Goal: Task Accomplishment & Management: Manage account settings

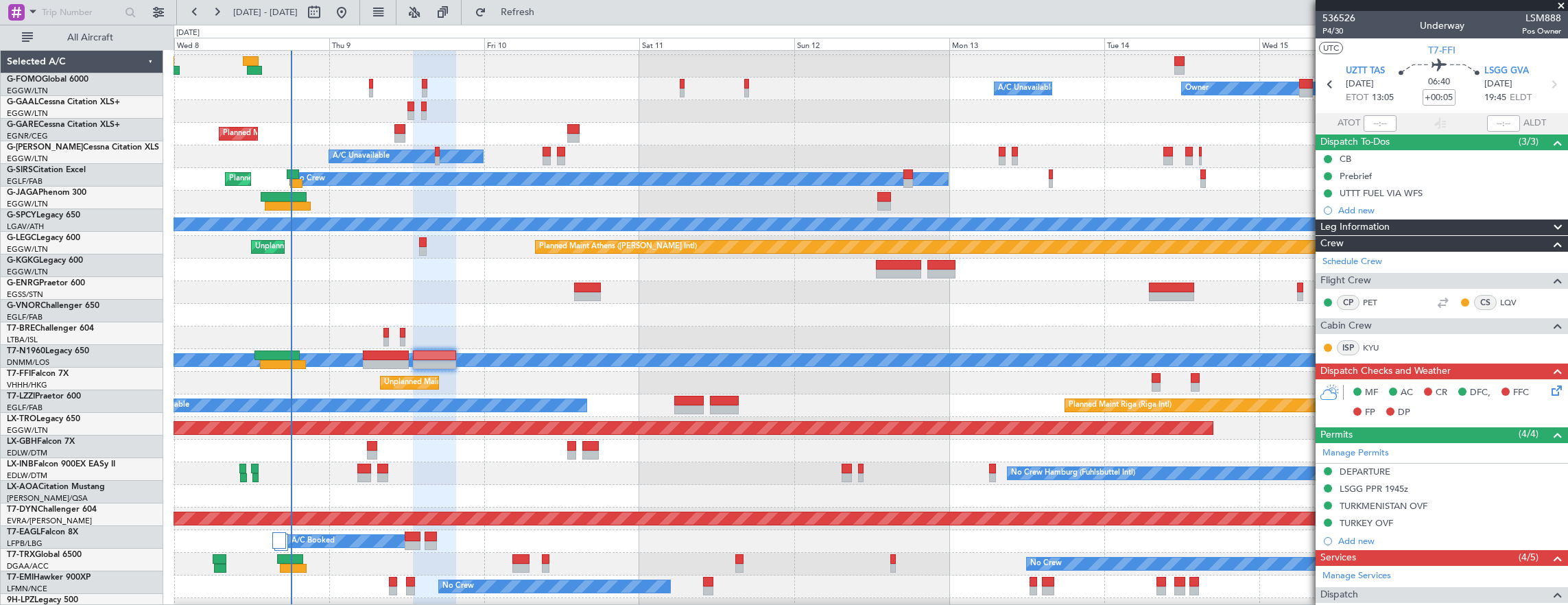
scroll to position [203, 0]
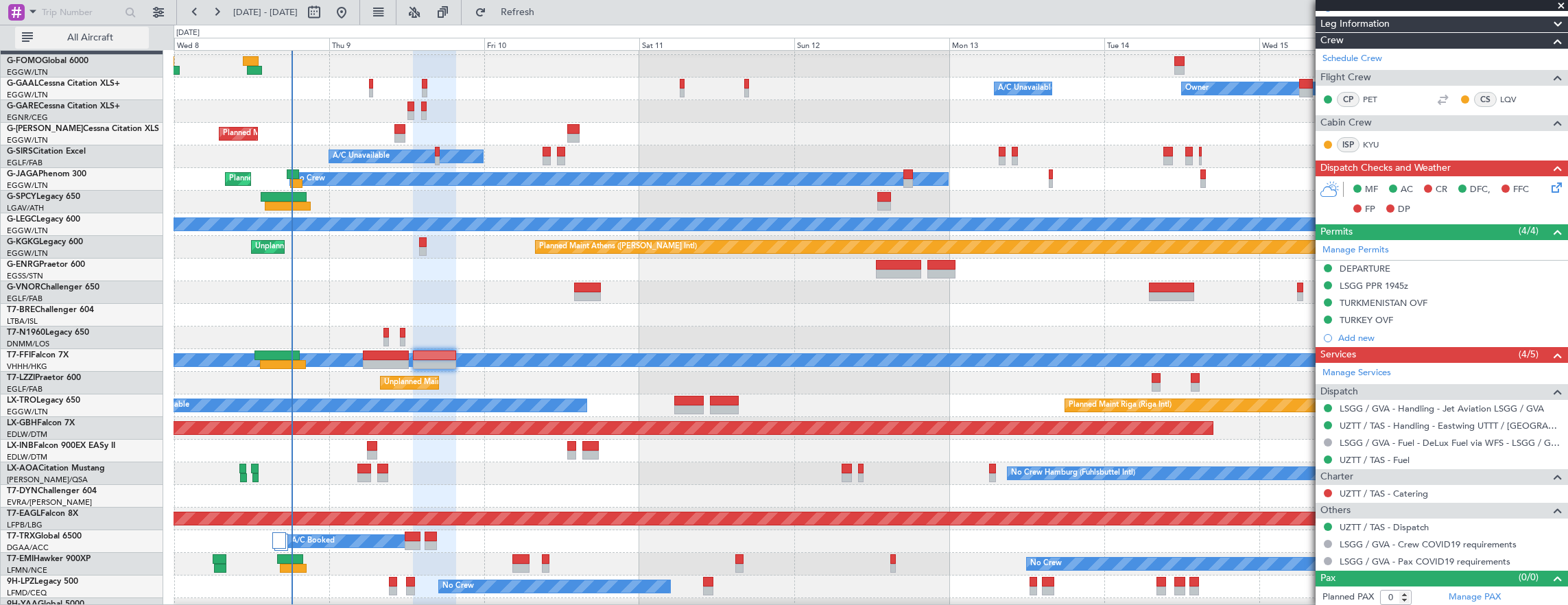
drag, startPoint x: 101, startPoint y: 50, endPoint x: 93, endPoint y: 35, distance: 17.0
click at [101, 50] on div "All Aircraft" at bounding box center [88, 37] width 175 height 25
click at [93, 35] on span "All Aircraft" at bounding box center [91, 37] width 109 height 9
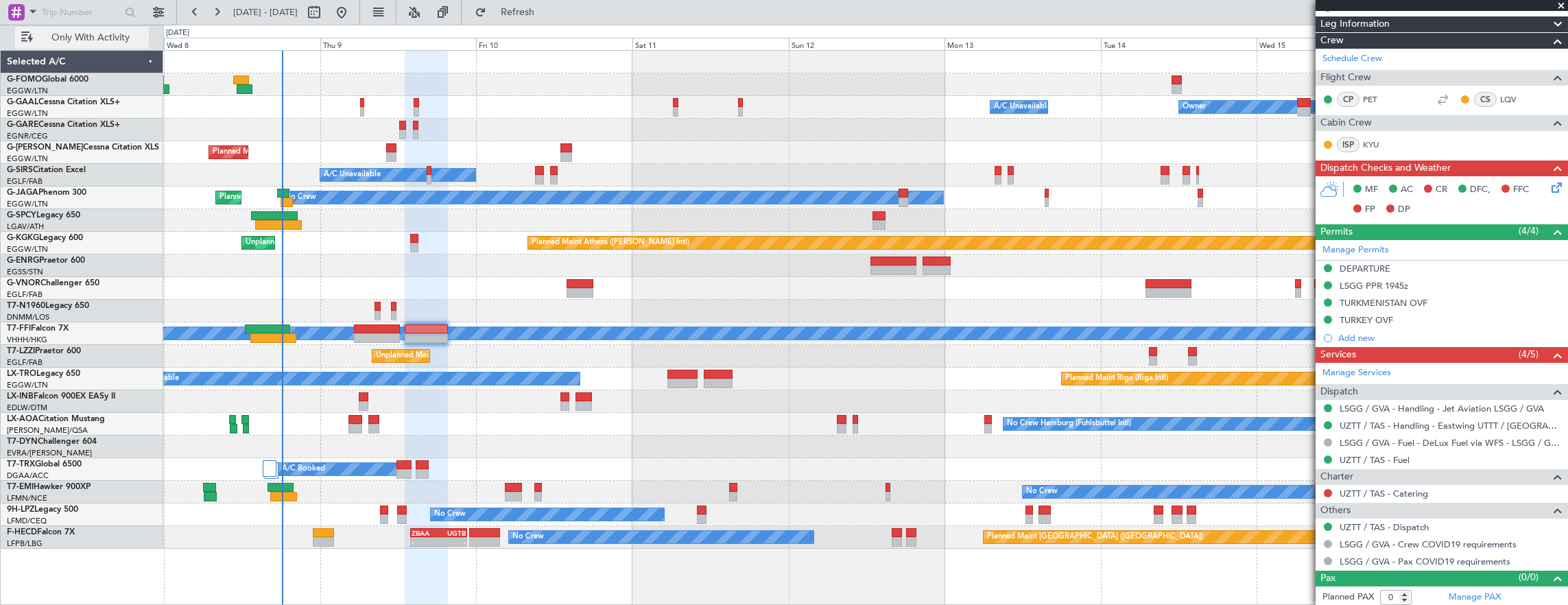
scroll to position [0, 0]
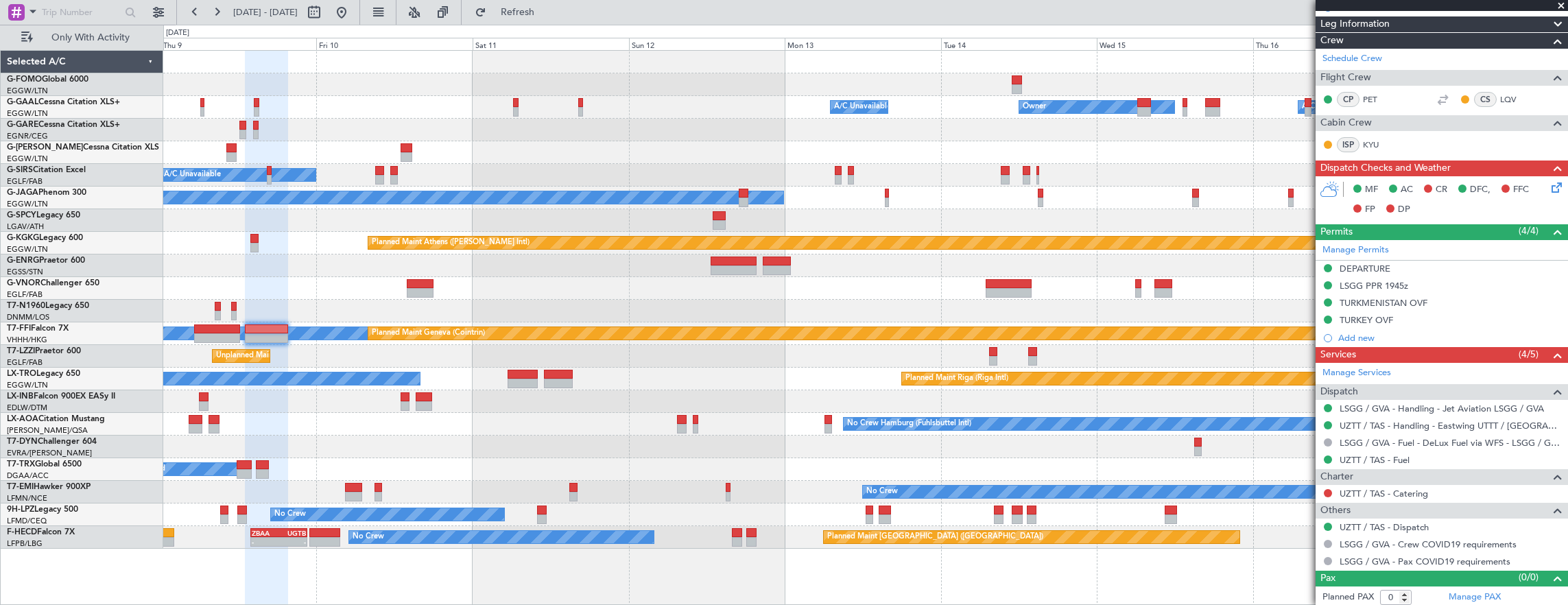
click at [882, 368] on div "Owner A/C Unavailable Owner A/C Unavailable Owner Planned Maint [GEOGRAPHIC_DAT…" at bounding box center [865, 300] width 1404 height 498
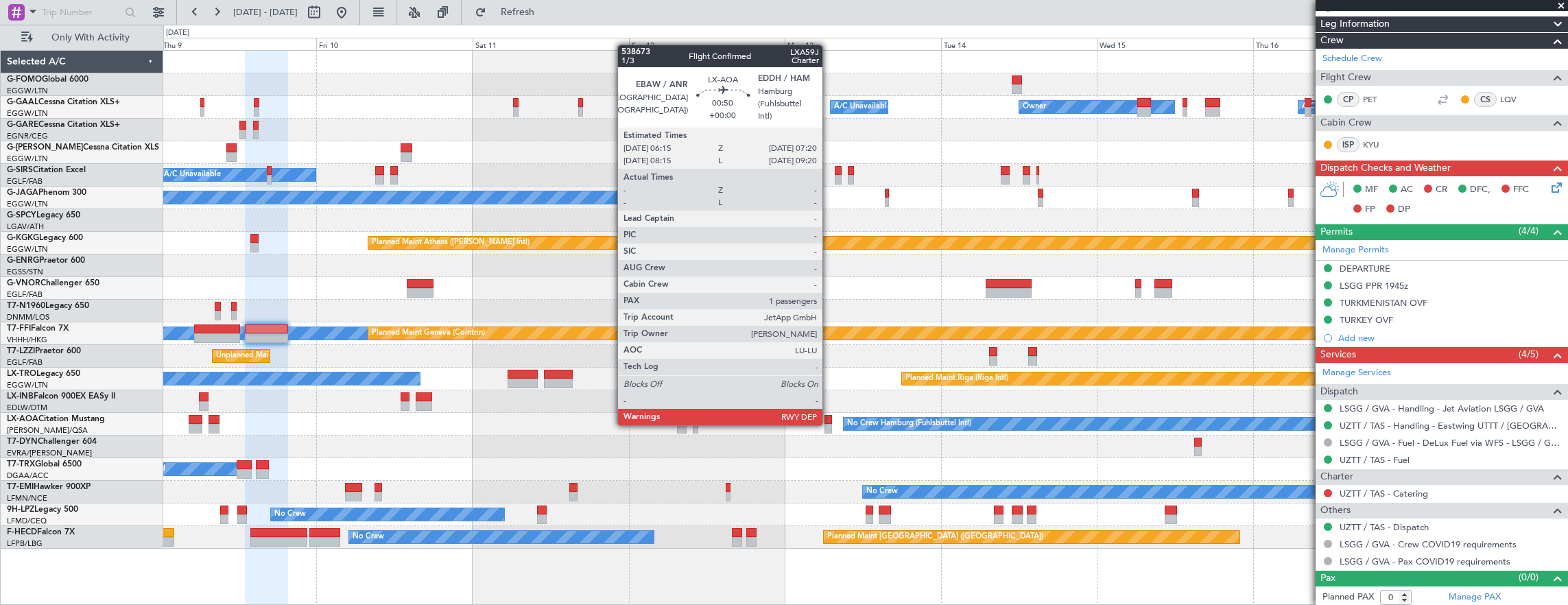
click at [829, 423] on div at bounding box center [828, 419] width 7 height 9
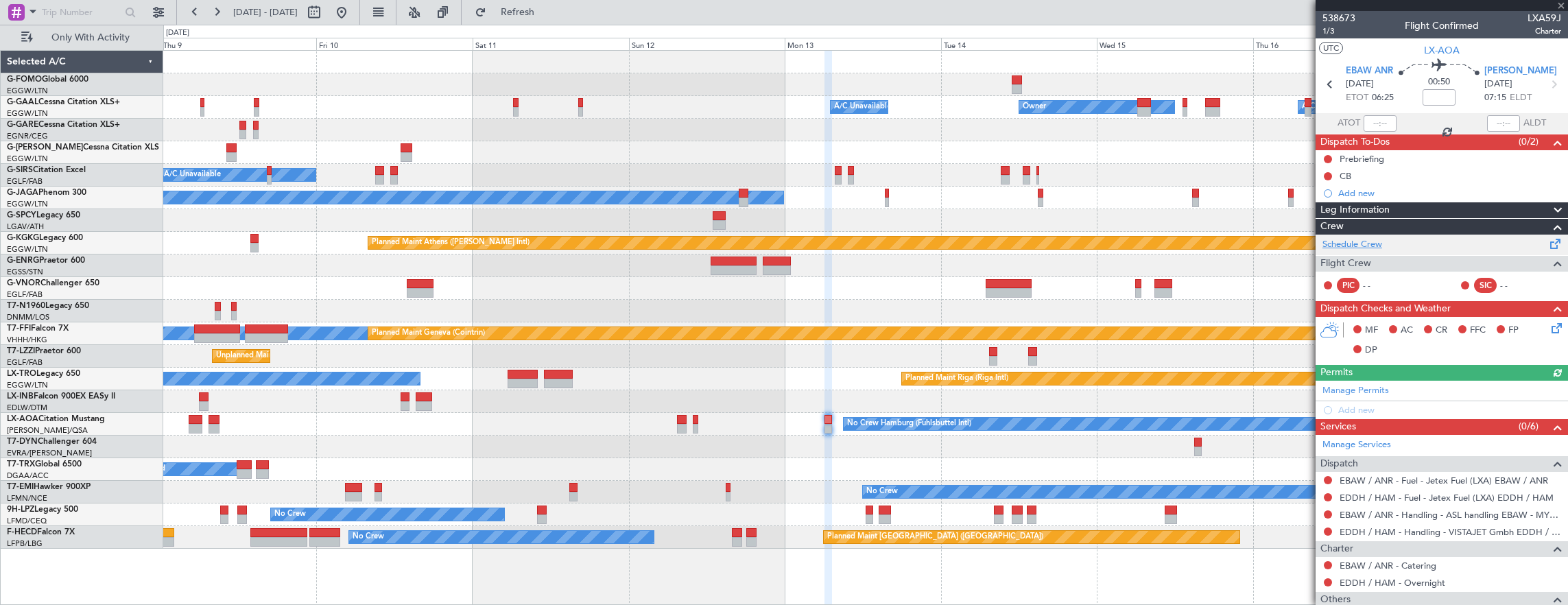
click at [1354, 240] on link "Schedule Crew" at bounding box center [1352, 245] width 60 height 14
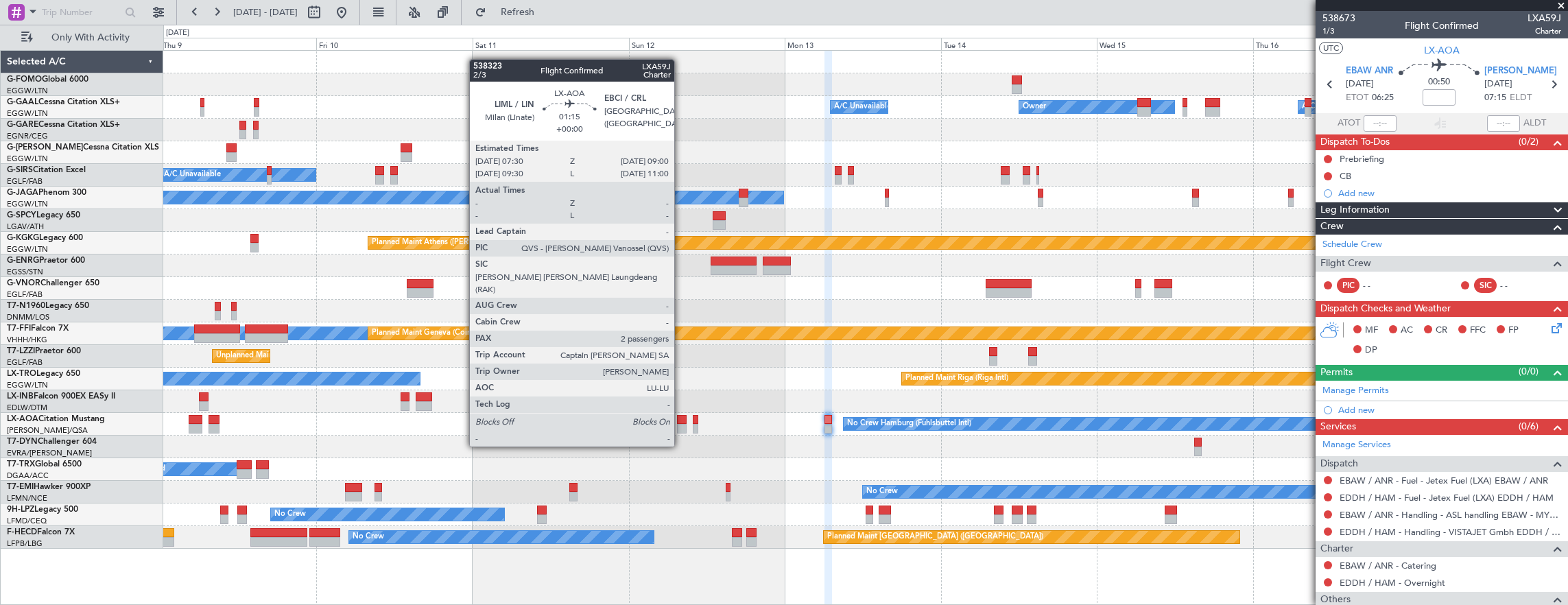
click at [681, 421] on div at bounding box center [682, 419] width 10 height 9
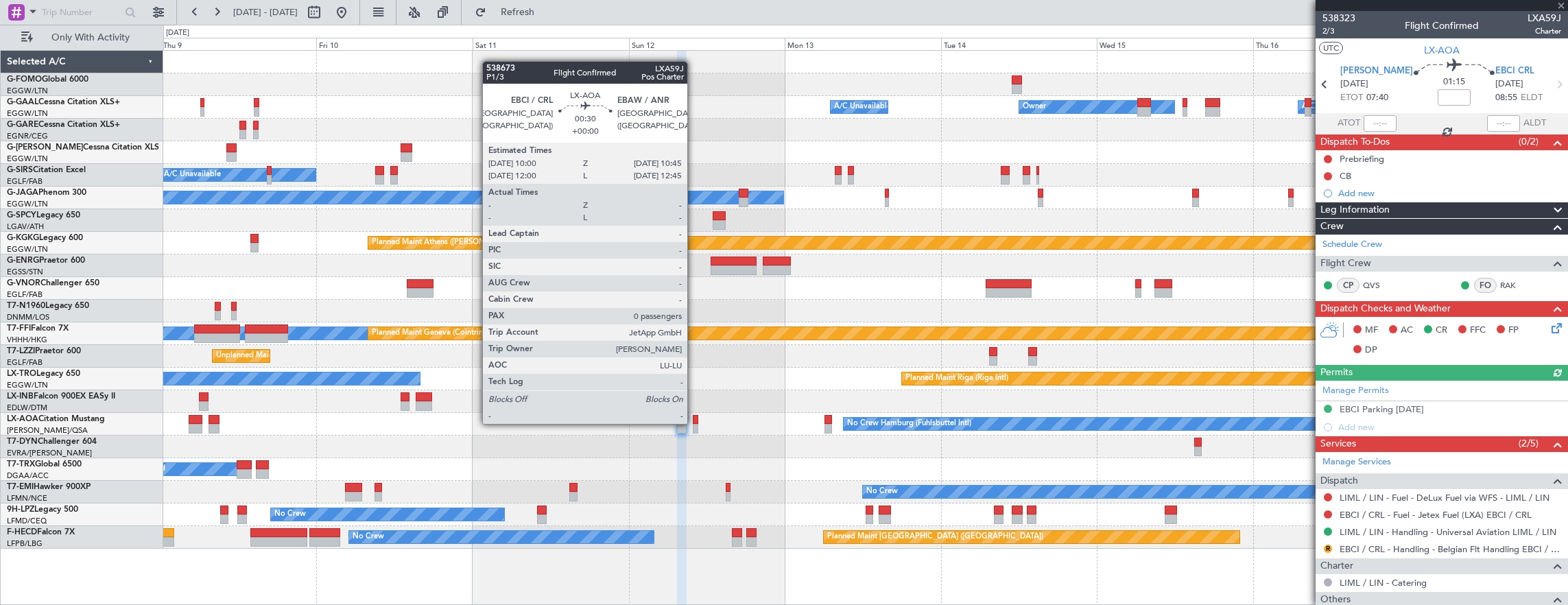
click at [694, 423] on div at bounding box center [695, 419] width 6 height 9
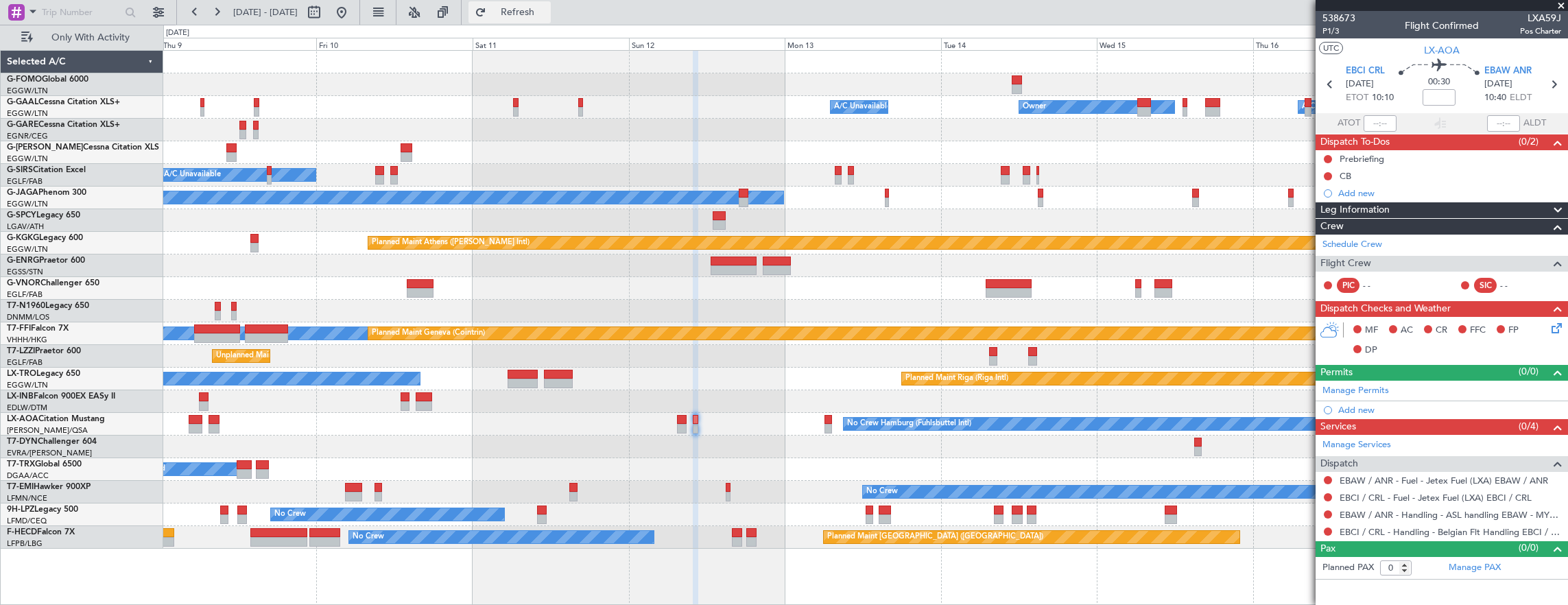
click at [551, 4] on button "Refresh" at bounding box center [509, 12] width 82 height 22
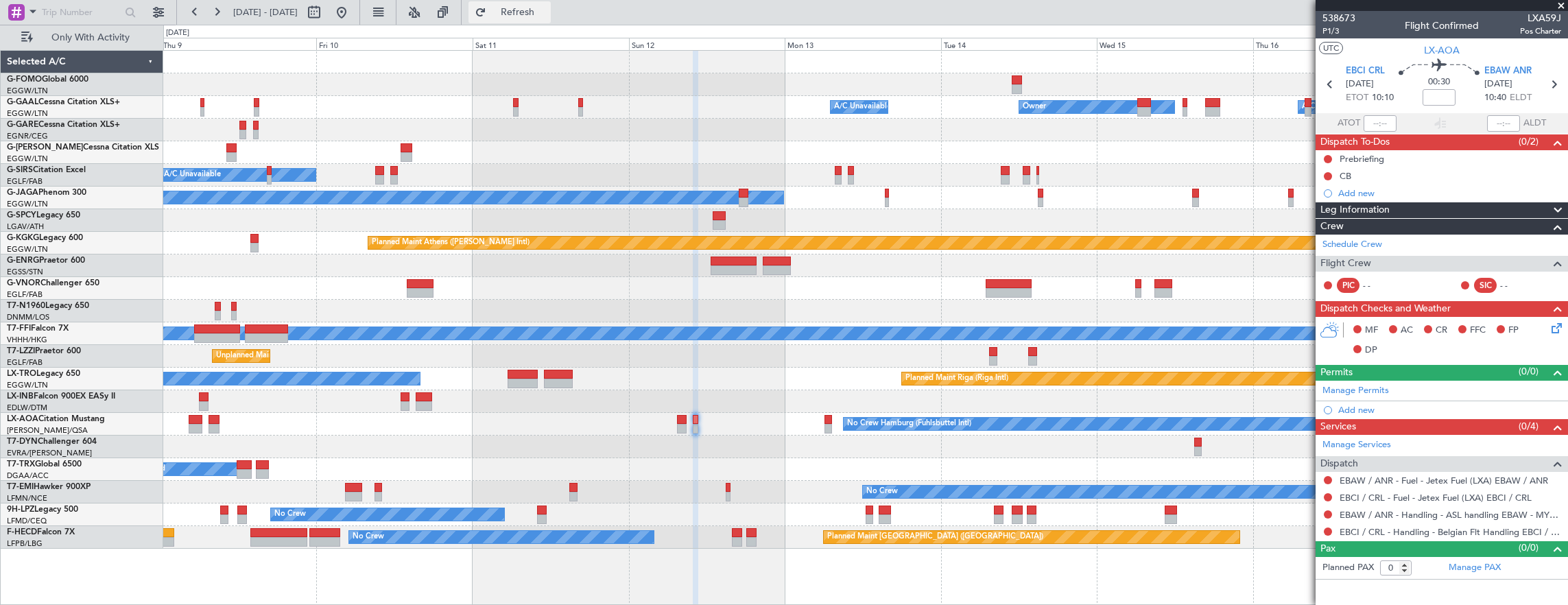
click at [510, 10] on button "Refresh" at bounding box center [509, 12] width 82 height 22
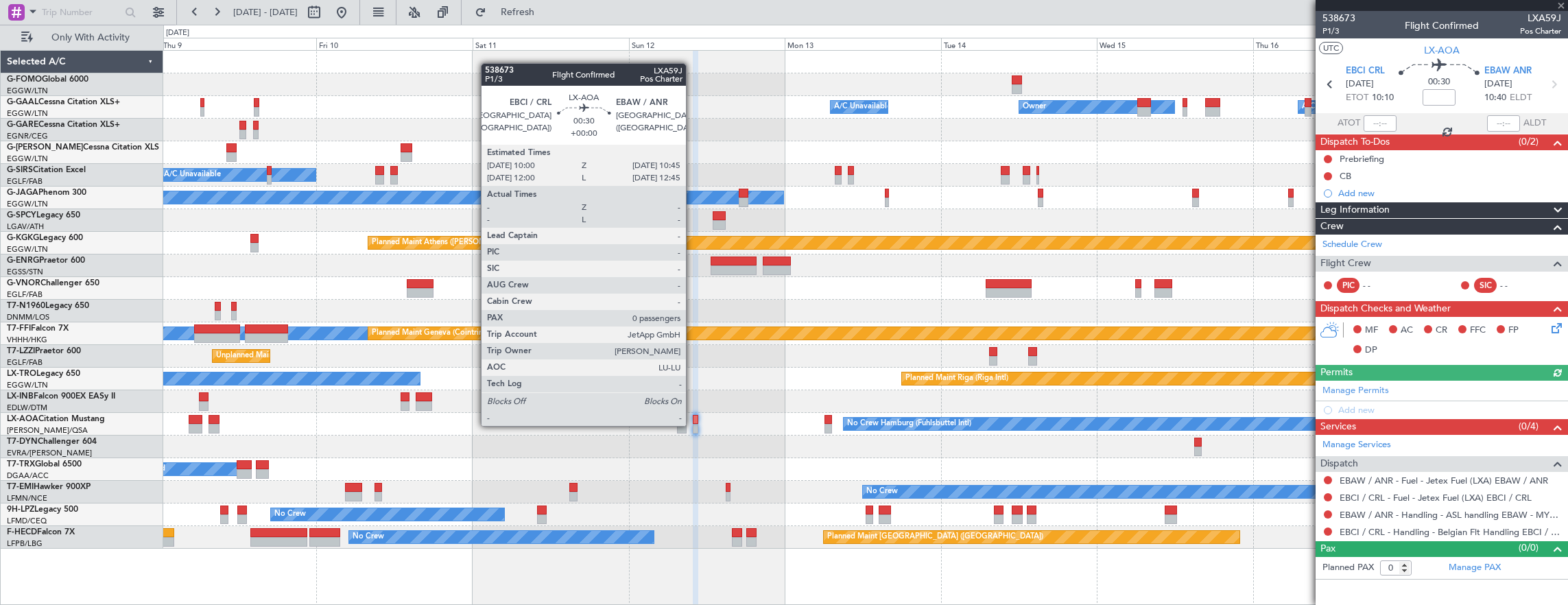
click at [692, 424] on div at bounding box center [695, 428] width 6 height 9
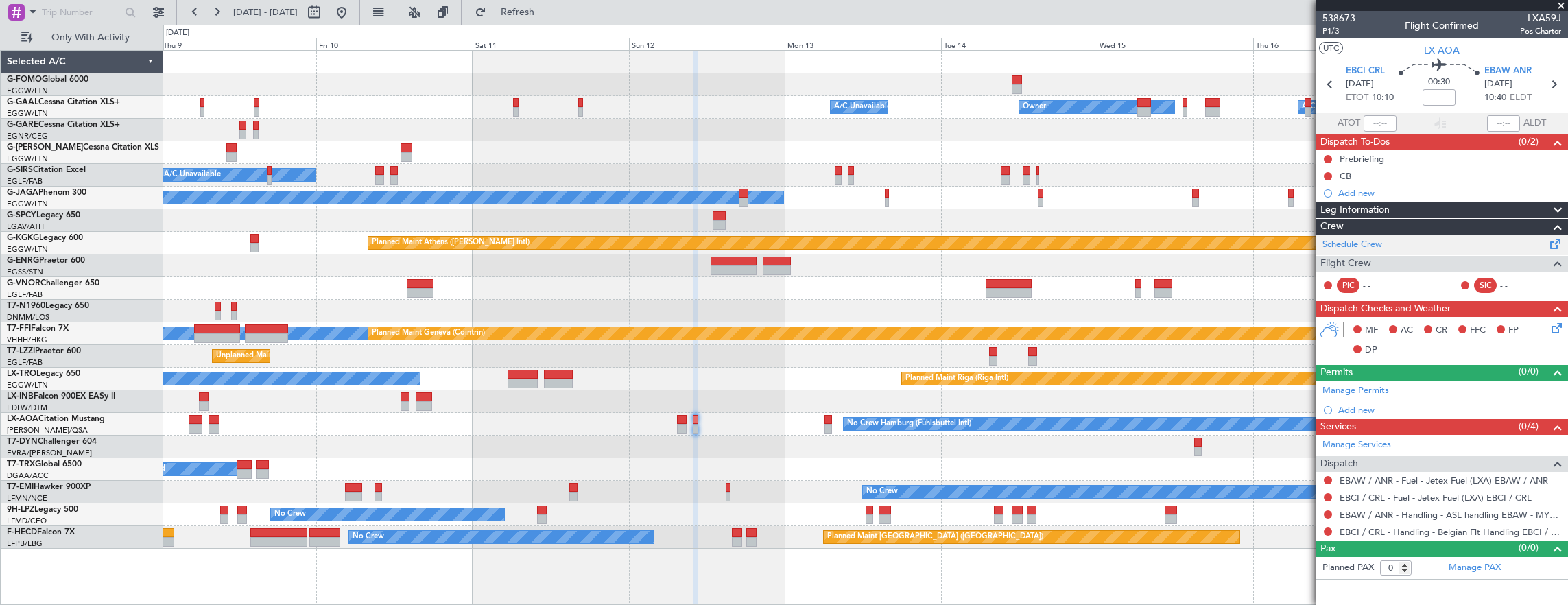
click at [1360, 245] on link "Schedule Crew" at bounding box center [1352, 245] width 60 height 14
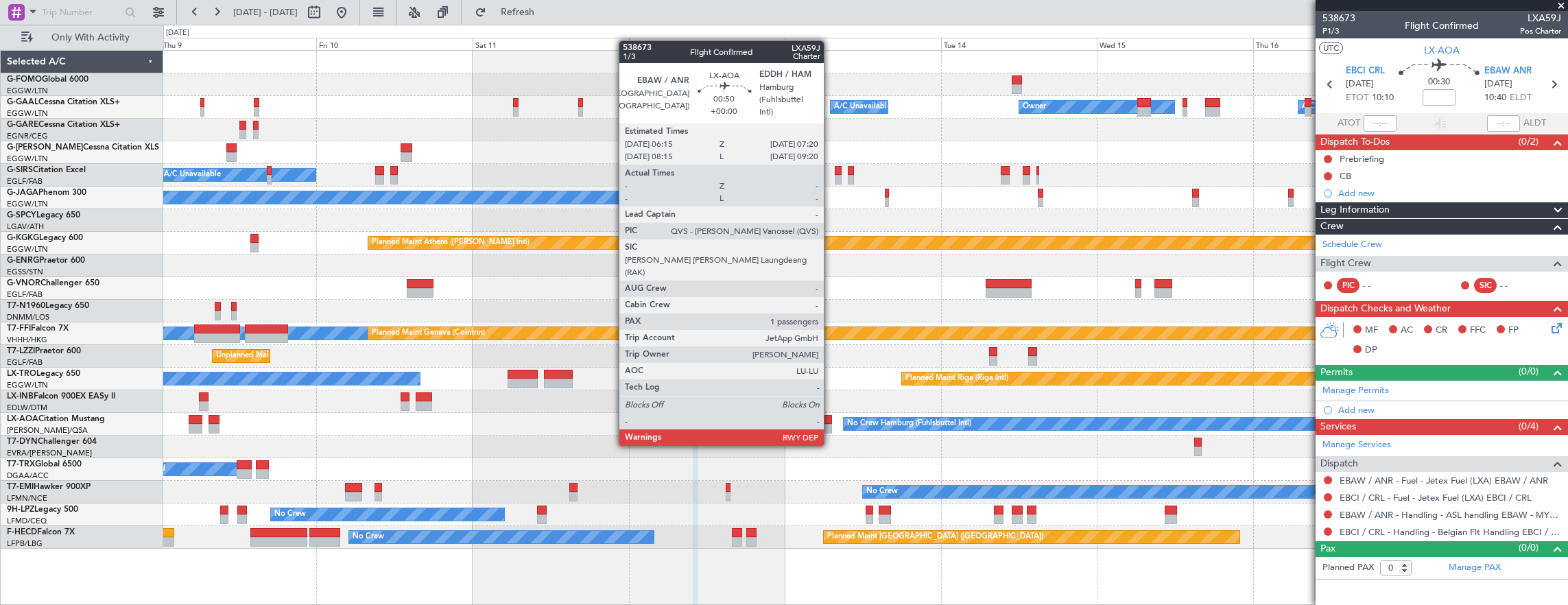
click at [830, 419] on div at bounding box center [828, 419] width 7 height 9
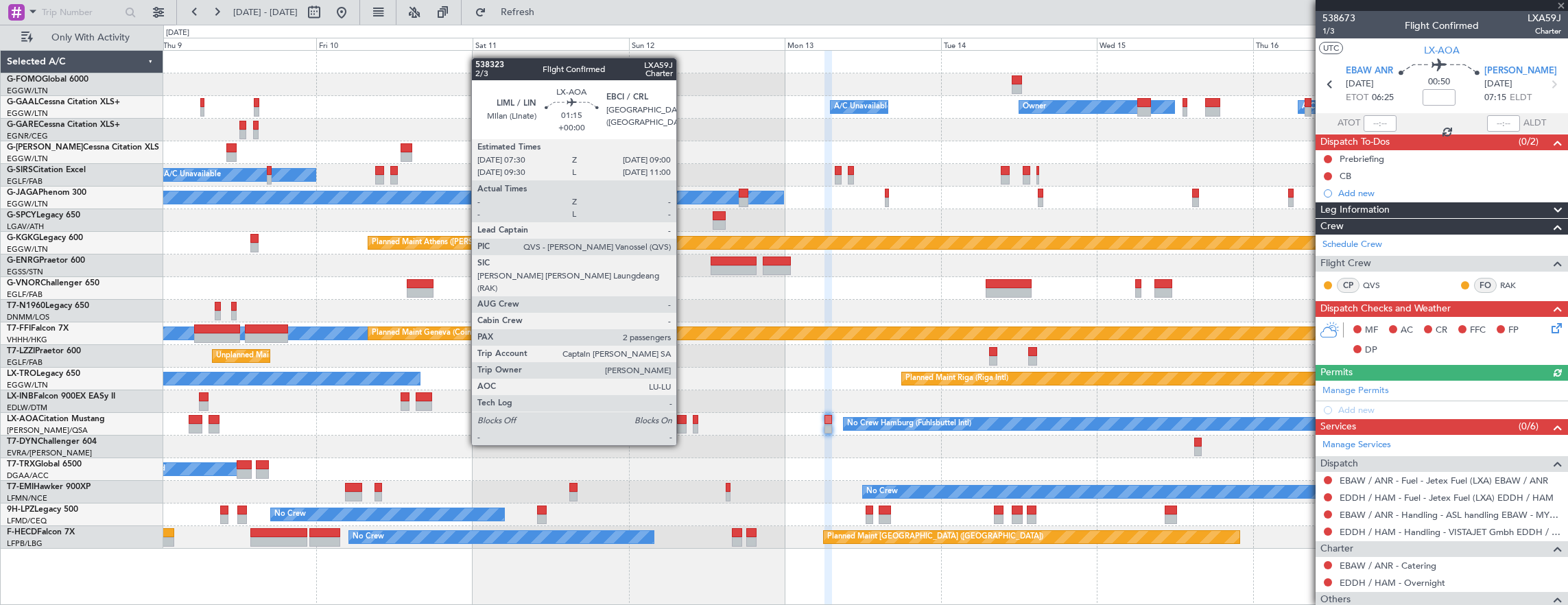
click at [683, 419] on div at bounding box center [682, 419] width 10 height 9
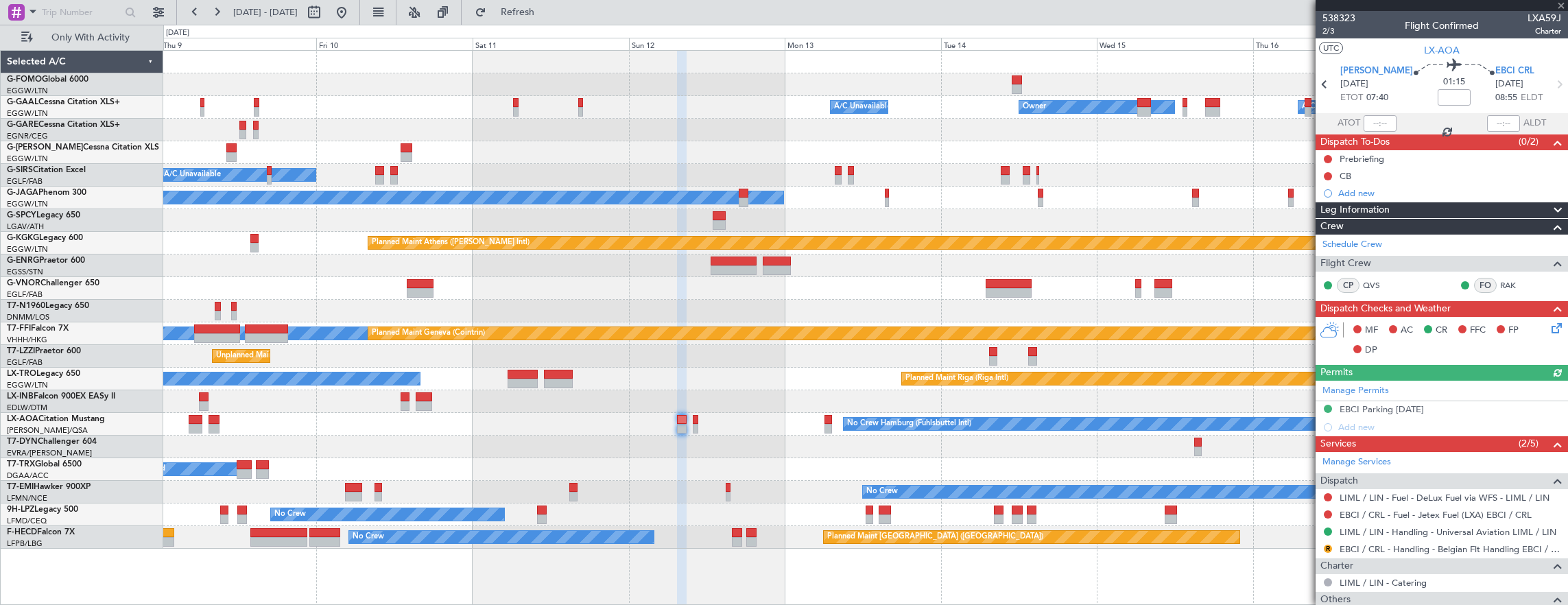
click at [704, 424] on div "No Crew No Crew Hamburg (Fuhlsbuttel Intl)" at bounding box center [865, 424] width 1404 height 22
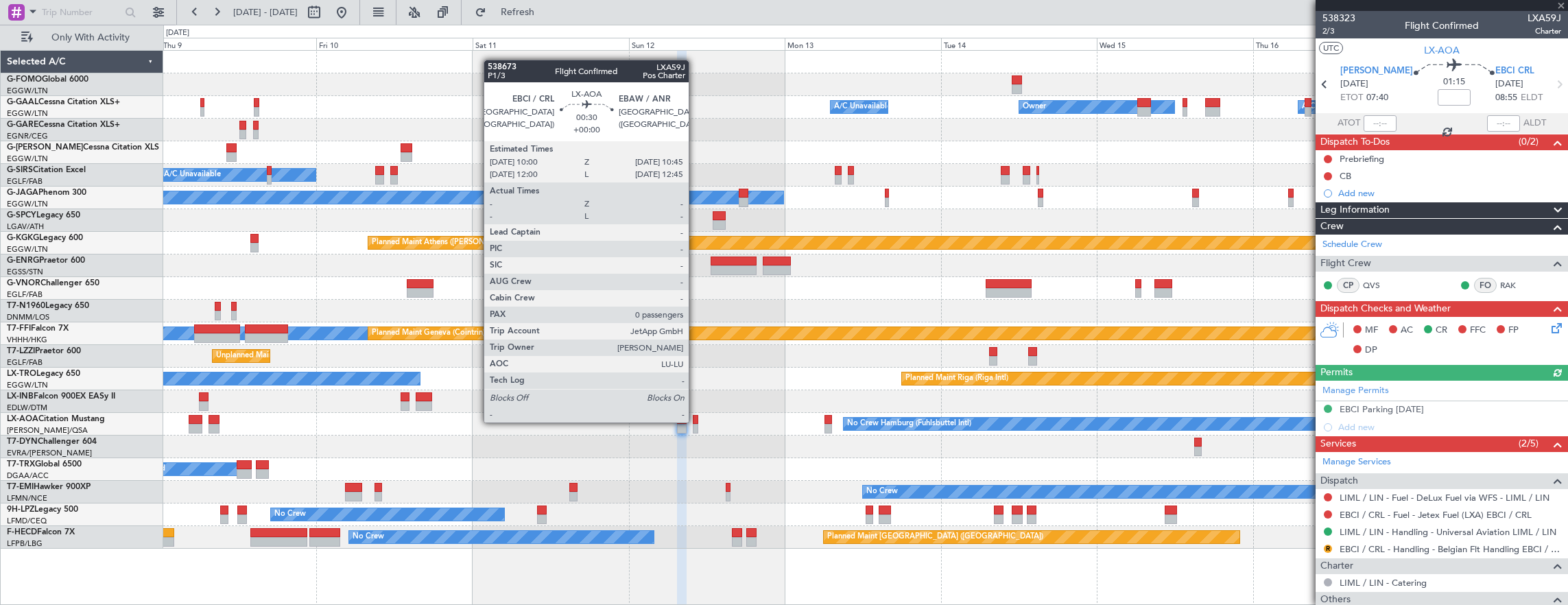
click at [694, 420] on div at bounding box center [695, 419] width 6 height 9
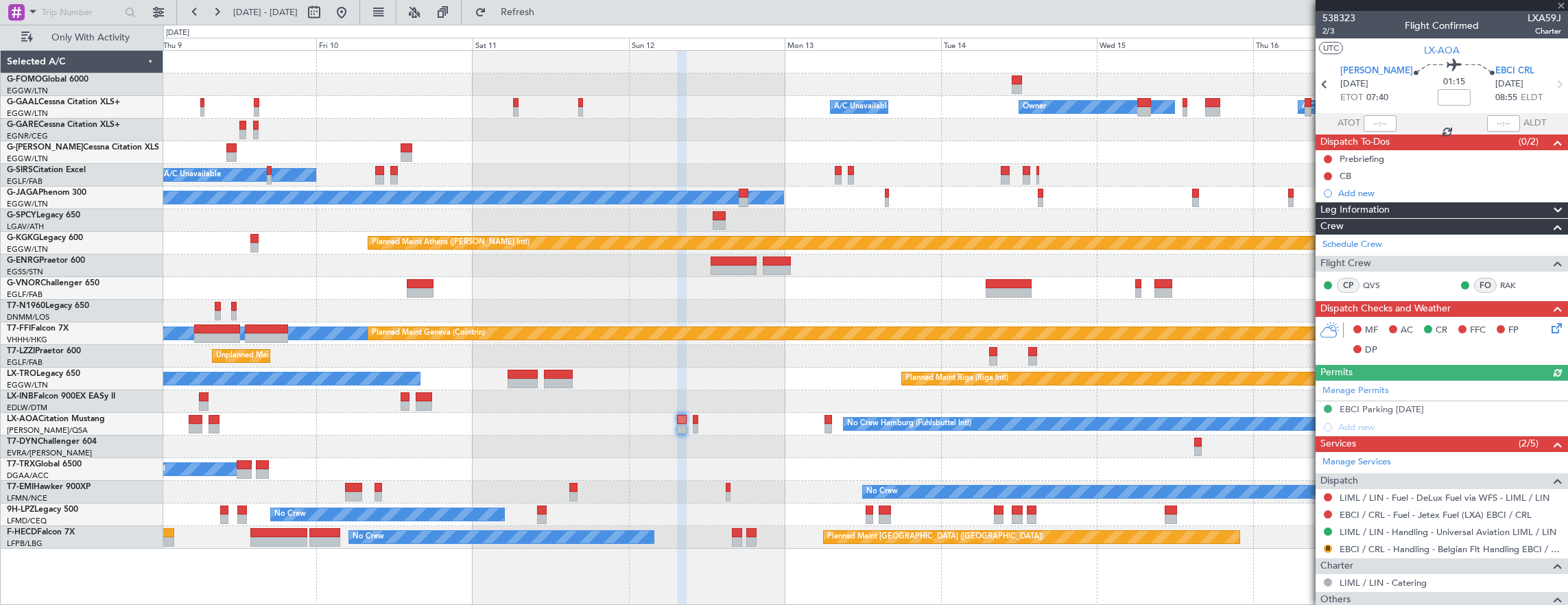
type input "0"
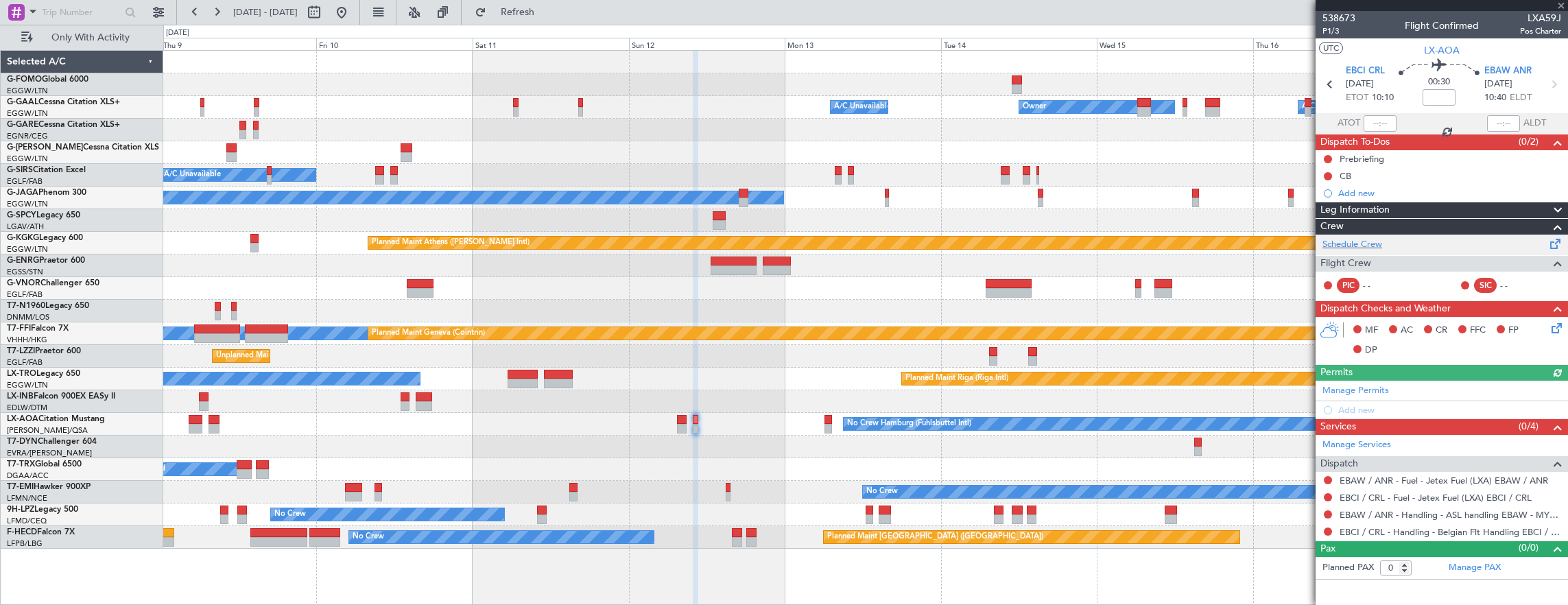
click at [1389, 247] on div "Schedule Crew" at bounding box center [1441, 245] width 252 height 21
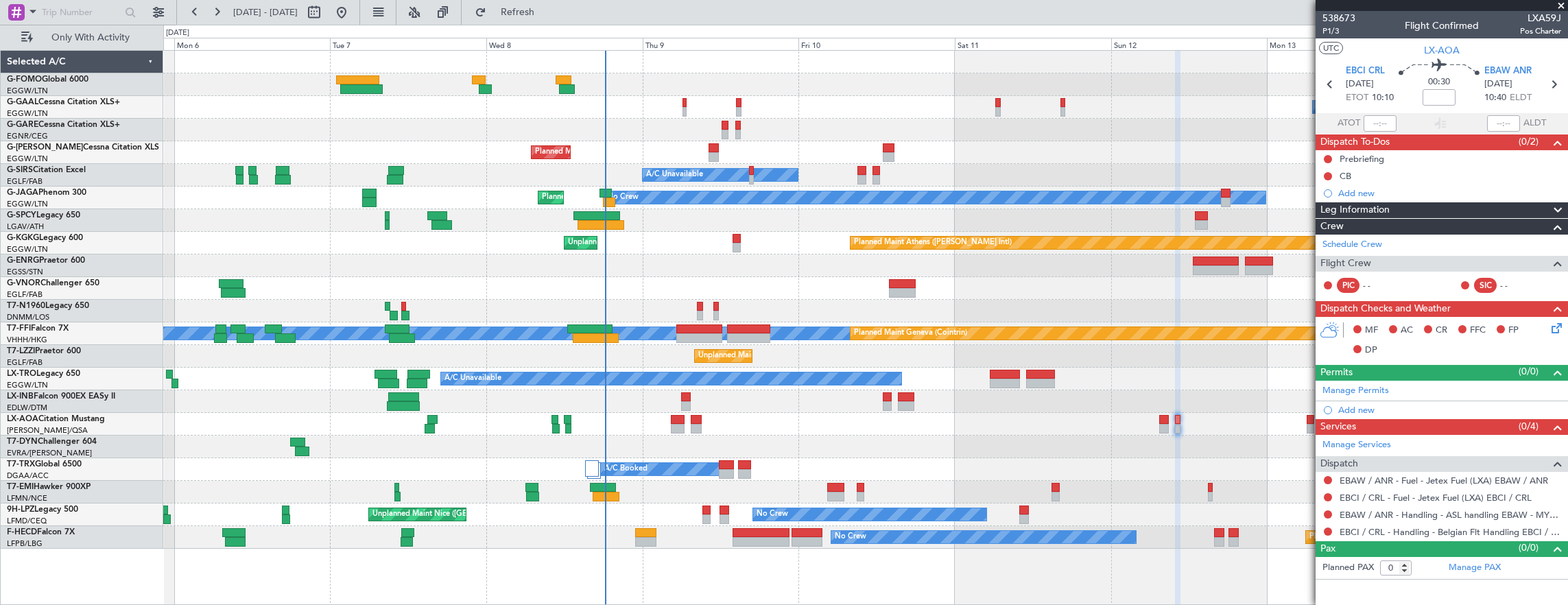
click at [695, 280] on div at bounding box center [865, 288] width 1404 height 22
click at [437, 264] on div "Owner A/C Unavailable Owner A/C Unavailable Planned Maint [GEOGRAPHIC_DATA] ([G…" at bounding box center [865, 300] width 1404 height 498
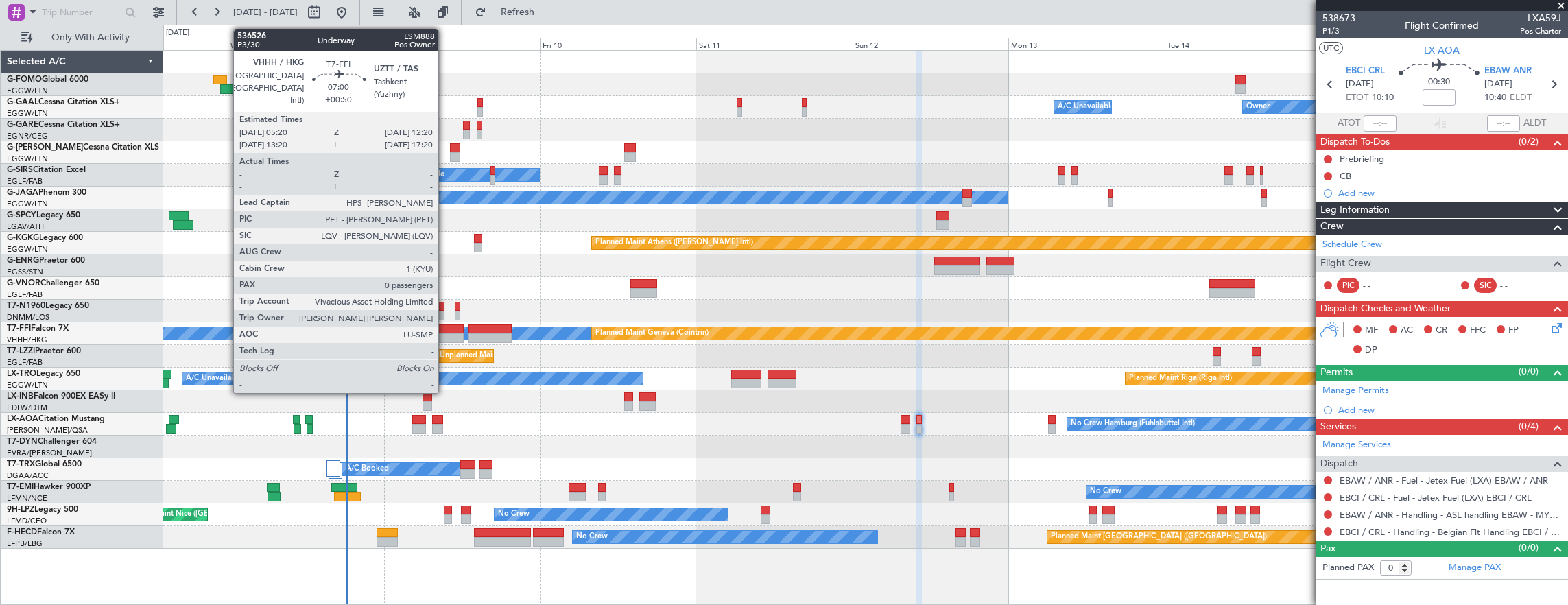
click at [445, 334] on div at bounding box center [441, 338] width 46 height 9
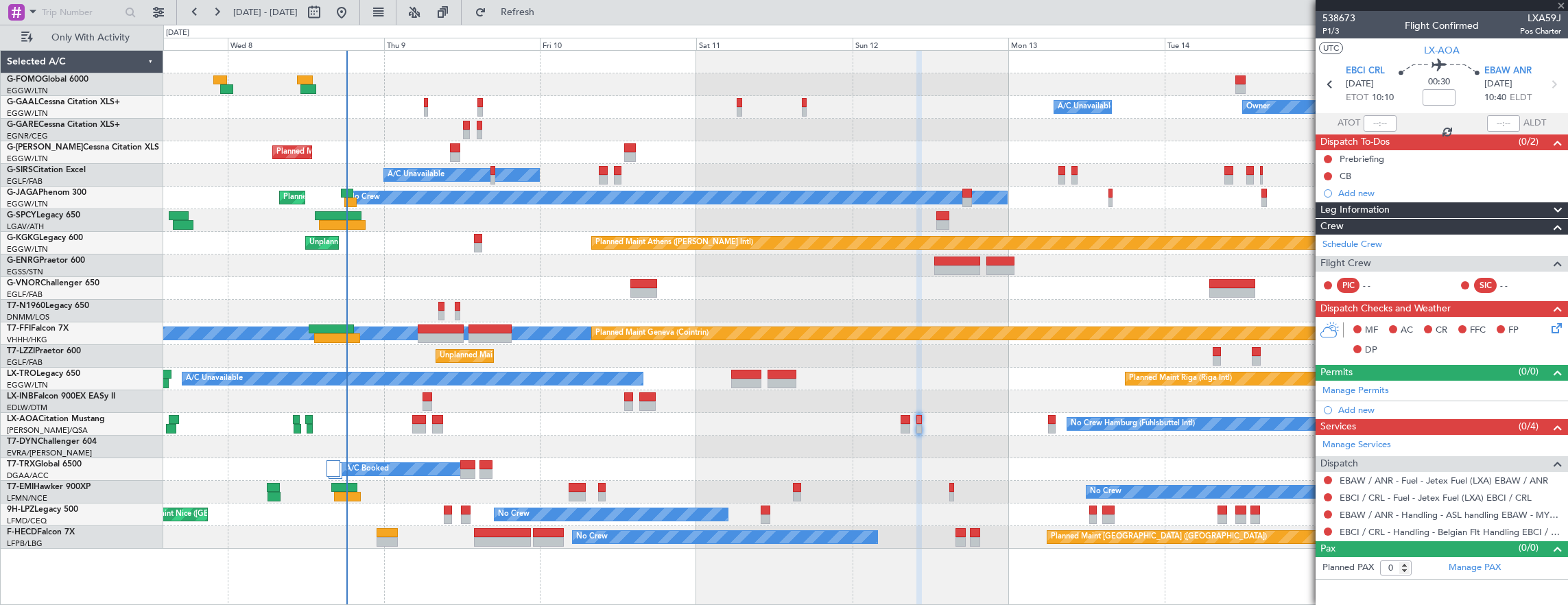
type input "+00:50"
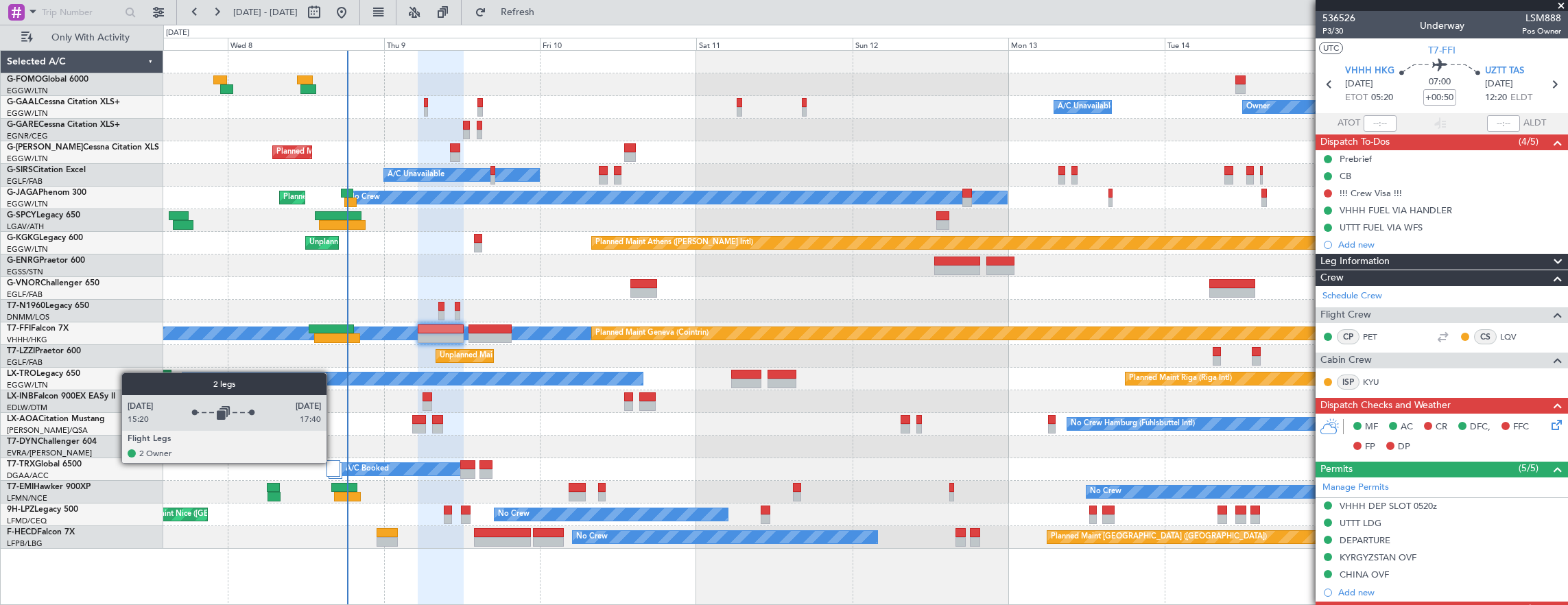
click at [331, 464] on div at bounding box center [333, 468] width 14 height 17
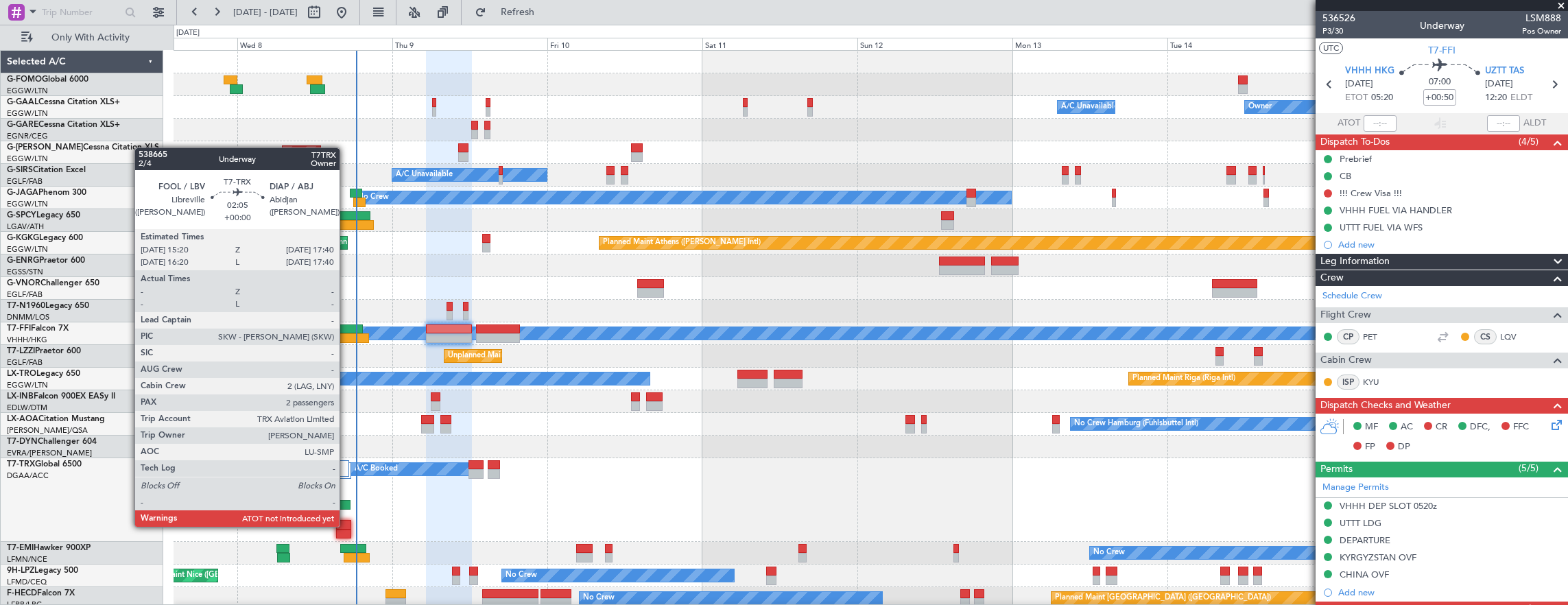
click at [347, 527] on div at bounding box center [343, 524] width 15 height 9
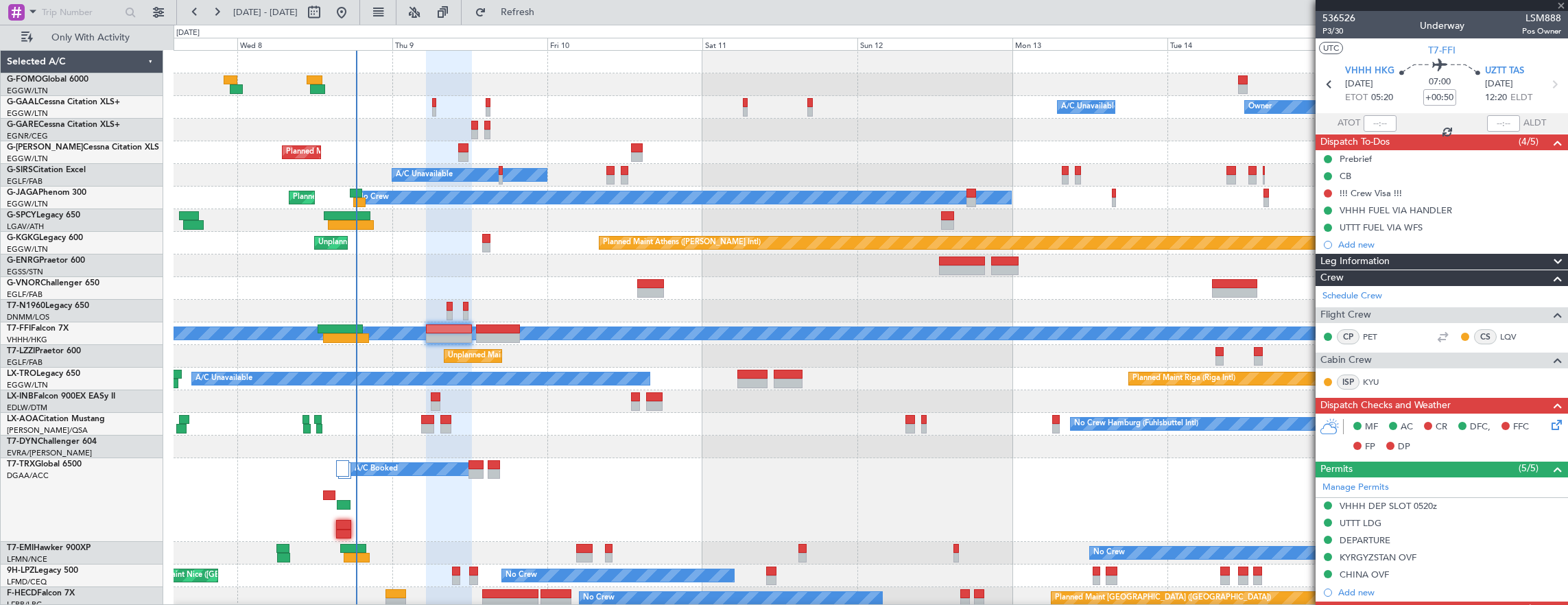
type input "2"
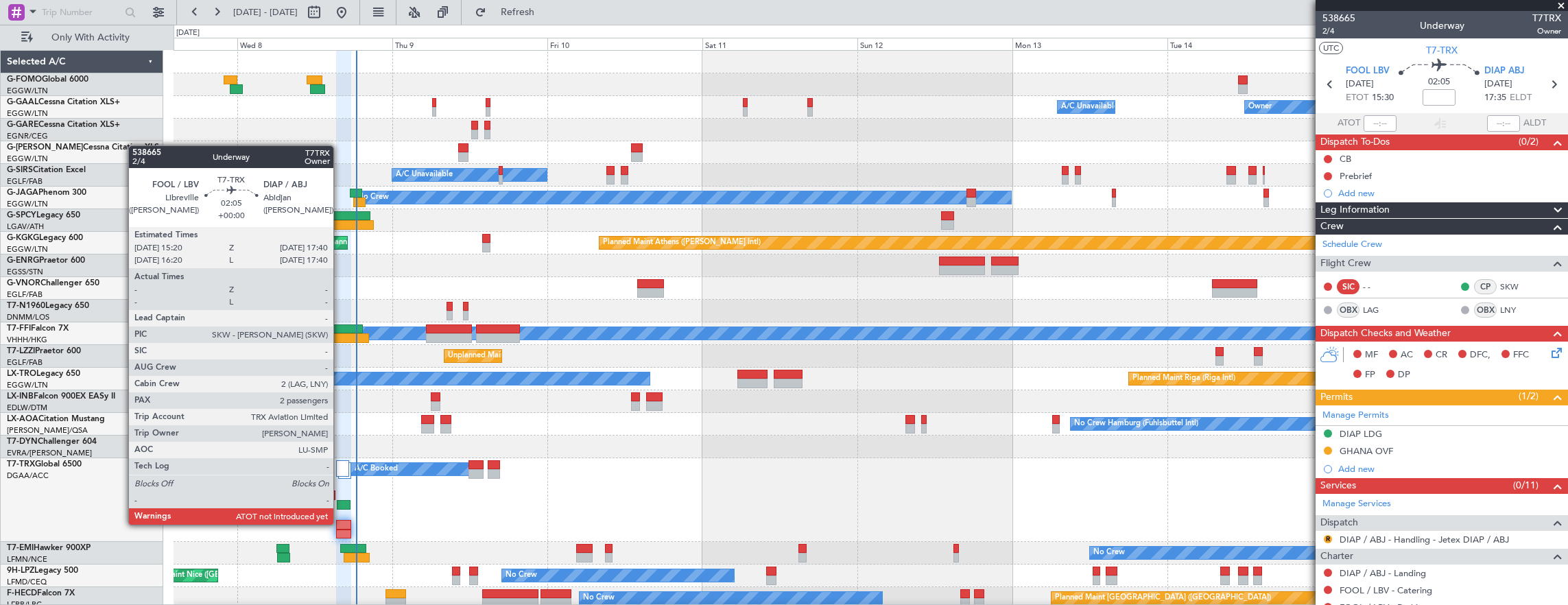
click at [340, 525] on div at bounding box center [343, 524] width 15 height 9
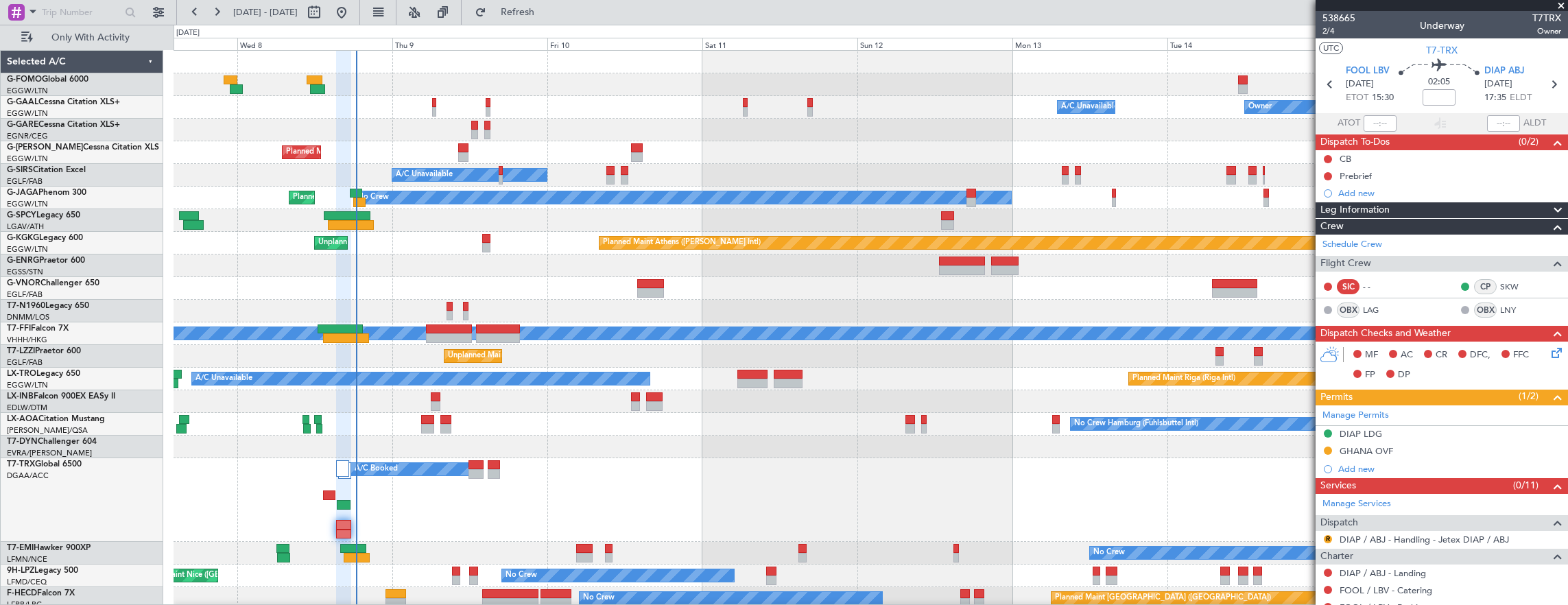
click at [1487, 436] on div "DIAP LDG" at bounding box center [1441, 435] width 252 height 17
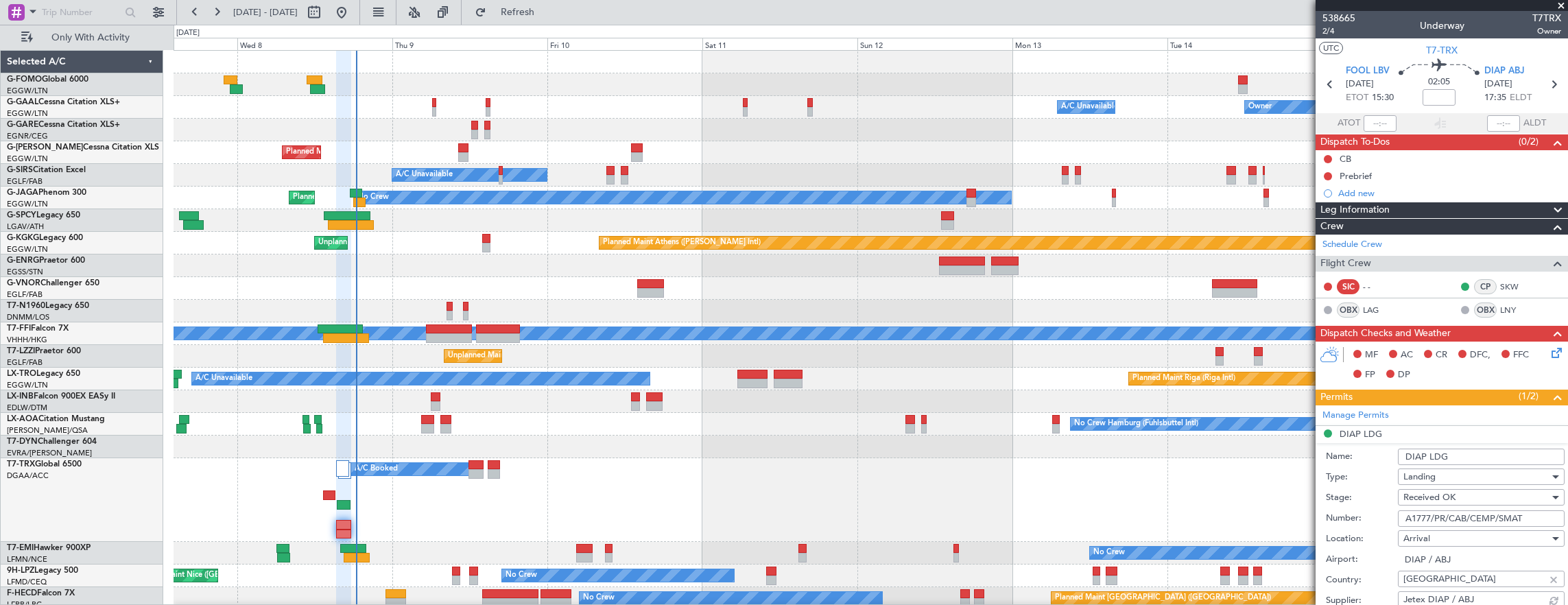
click at [1520, 521] on input "A1777/PR/CAB/CEMP/SMAT" at bounding box center [1481, 519] width 167 height 17
click at [1520, 520] on input "A1777/PR/CAB/CEMP/SMAT" at bounding box center [1481, 519] width 167 height 17
click at [331, 499] on div "A/C Booked A/C Booked A/C Booked" at bounding box center [870, 500] width 1394 height 83
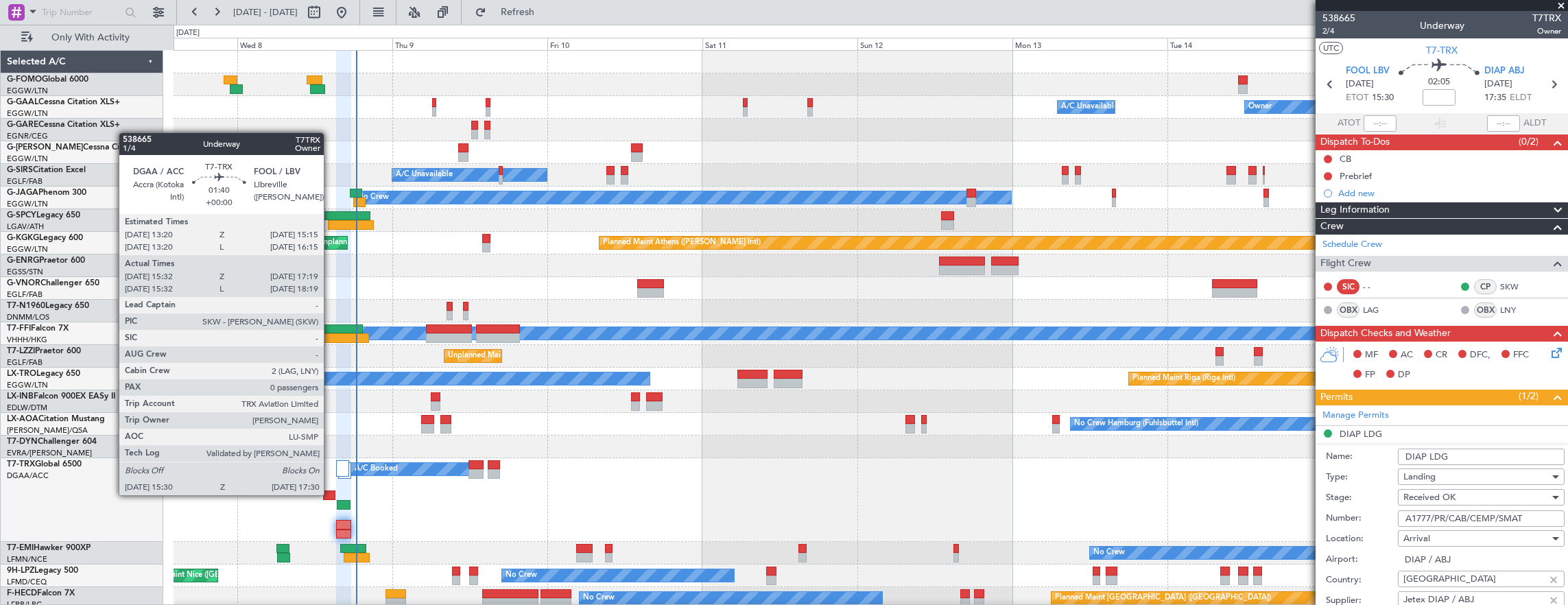
click at [331, 494] on div at bounding box center [329, 495] width 13 height 9
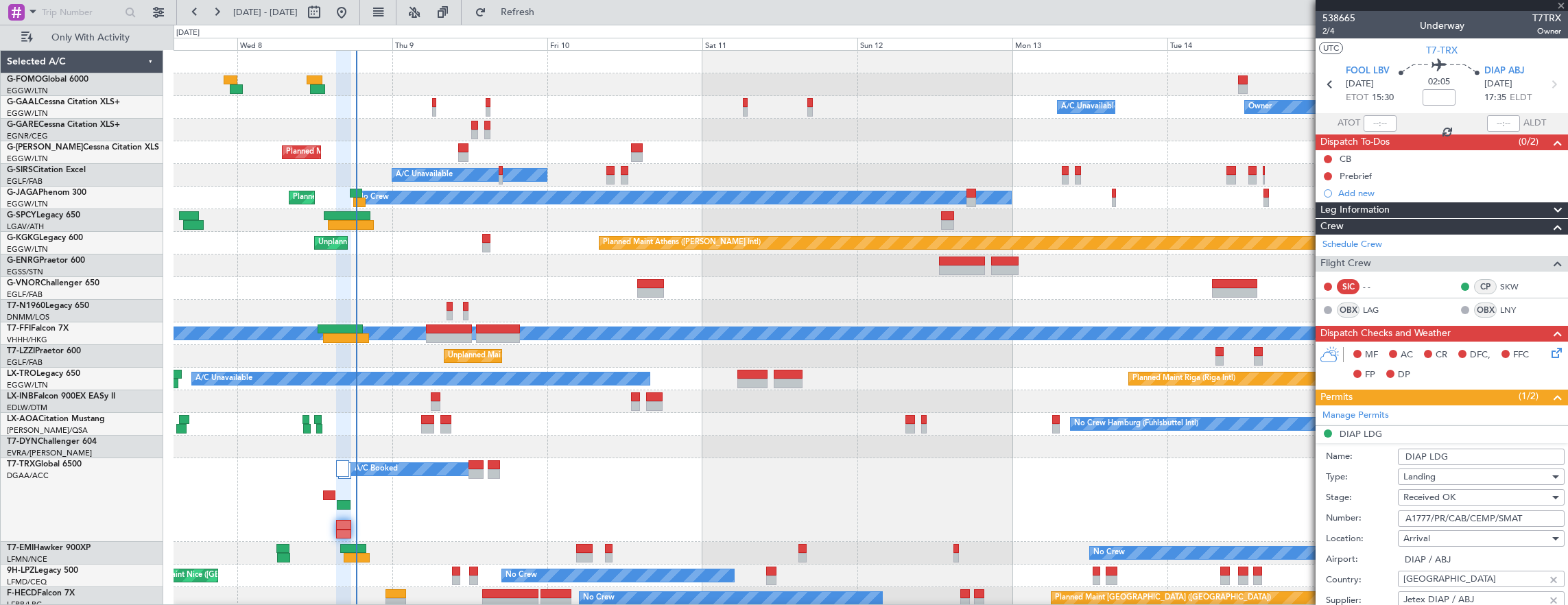
type input "15:42"
type input "17:14"
type input "0"
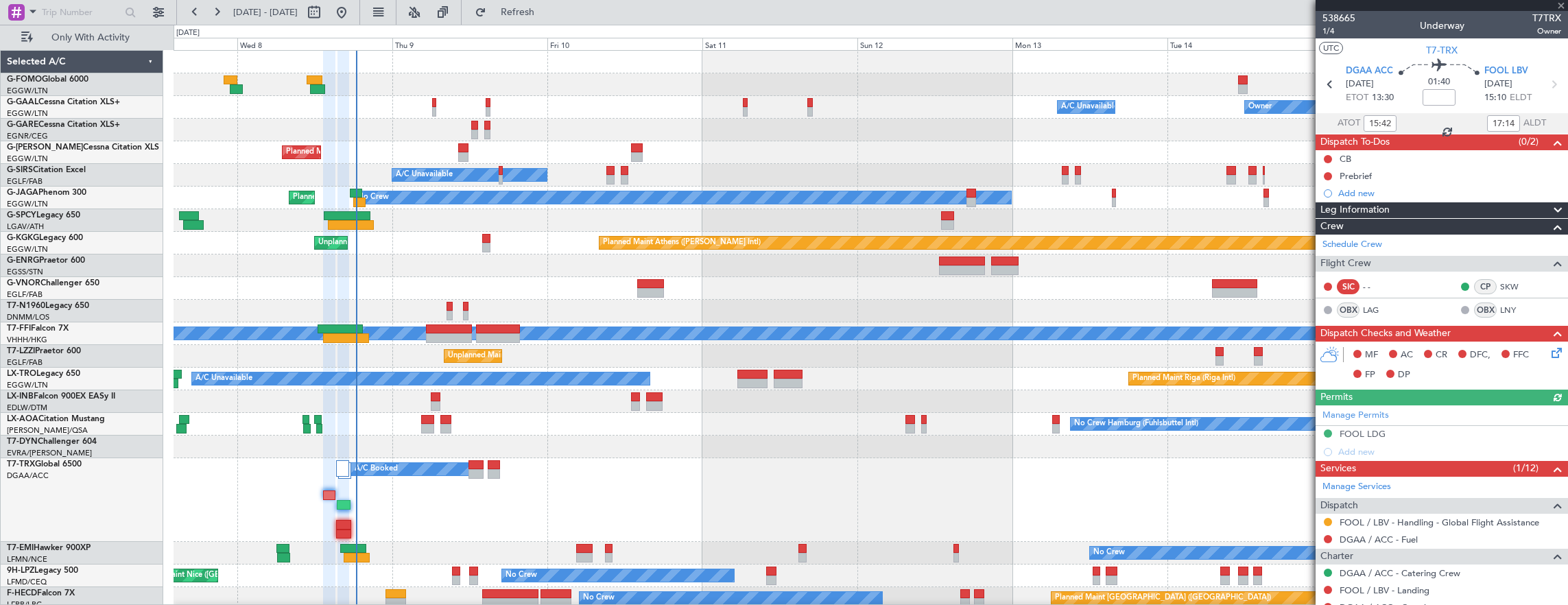
click at [1444, 431] on div "Manage Permits FOOL LDG Add new" at bounding box center [1441, 433] width 252 height 55
click at [1414, 429] on div "FOOL LDG" at bounding box center [1441, 435] width 252 height 17
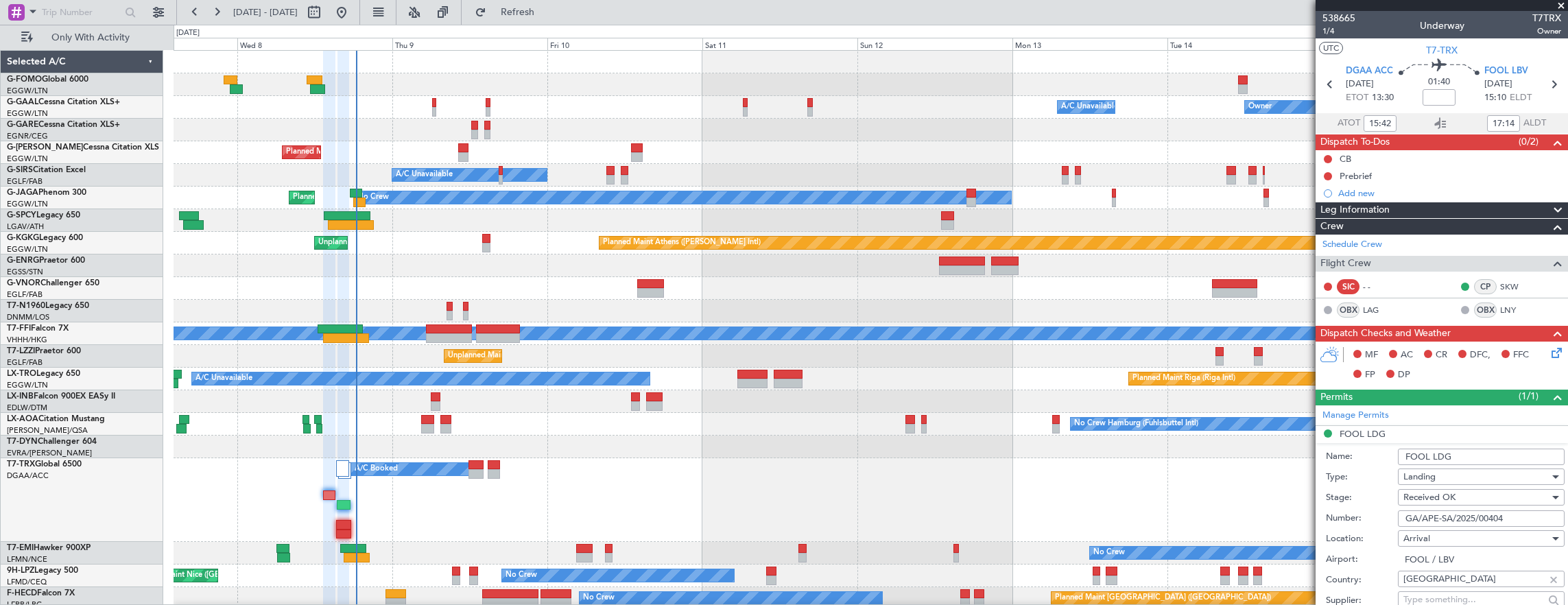
click at [1542, 522] on input "GA/APE-SA/2025/00404" at bounding box center [1481, 519] width 167 height 17
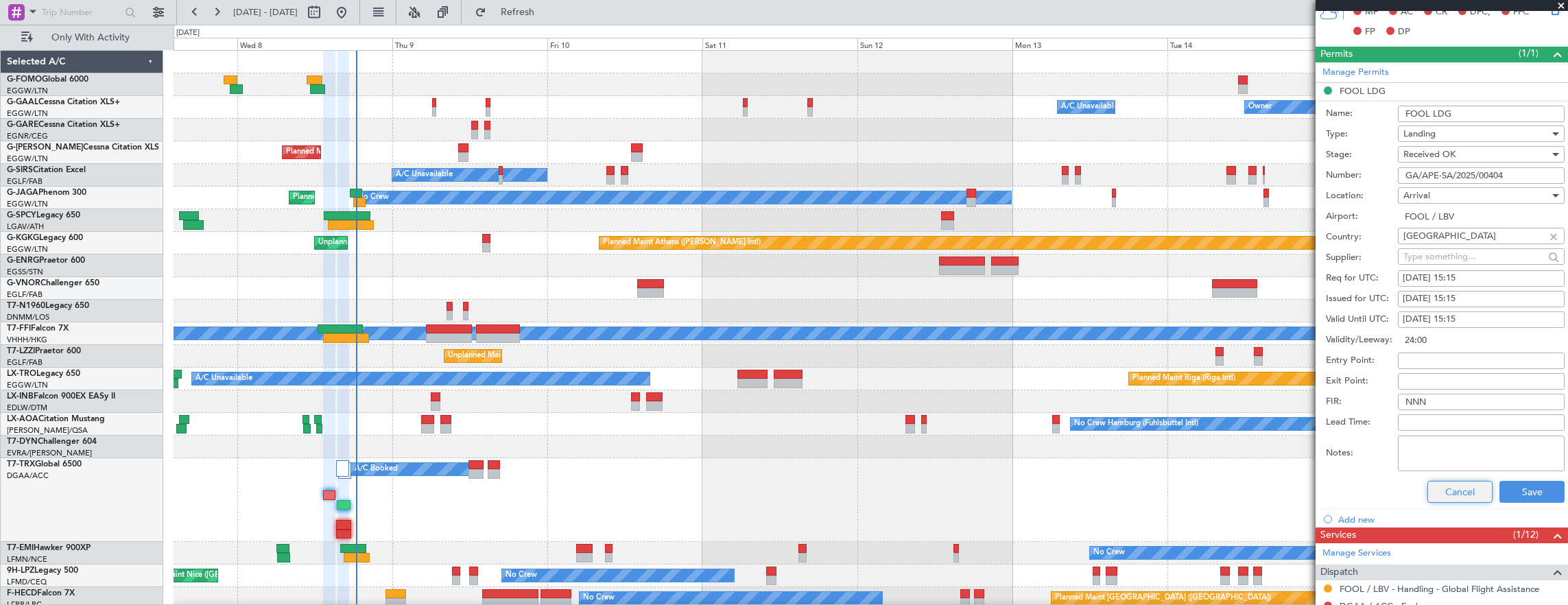
click at [1432, 495] on button "Cancel" at bounding box center [1459, 492] width 65 height 22
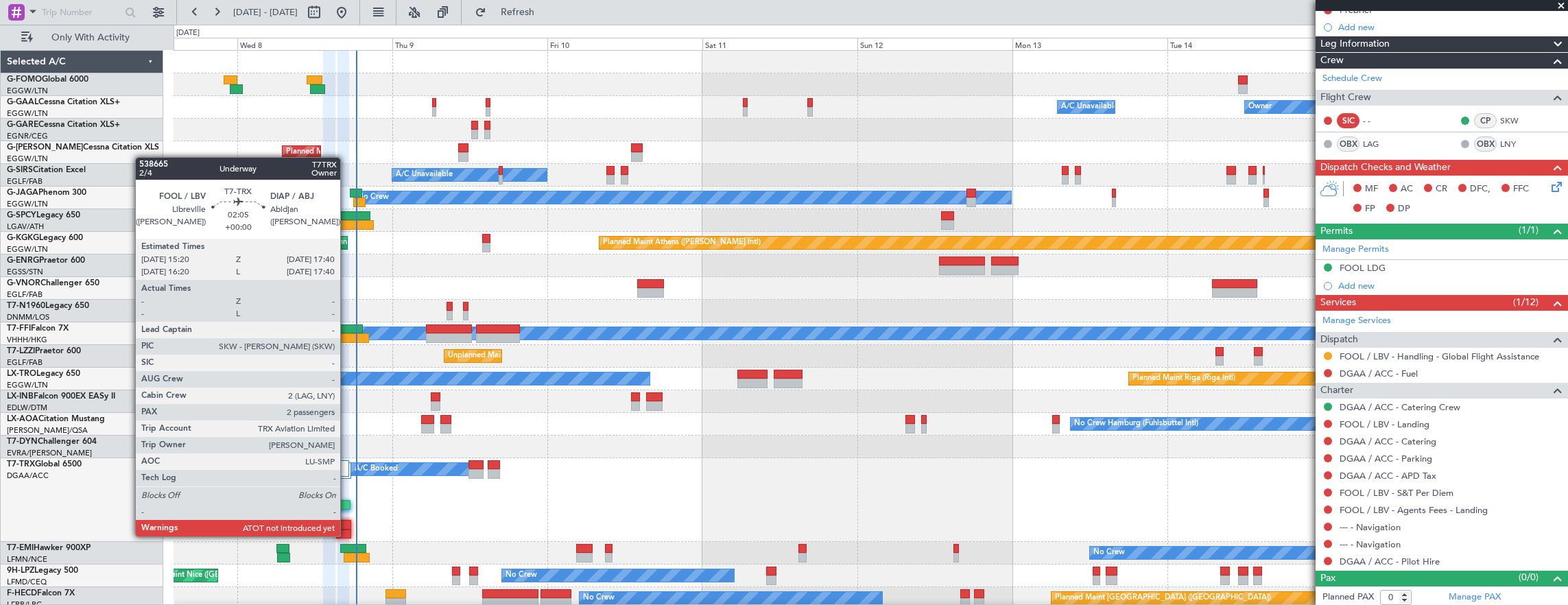
click at [341, 529] on div at bounding box center [343, 534] width 15 height 9
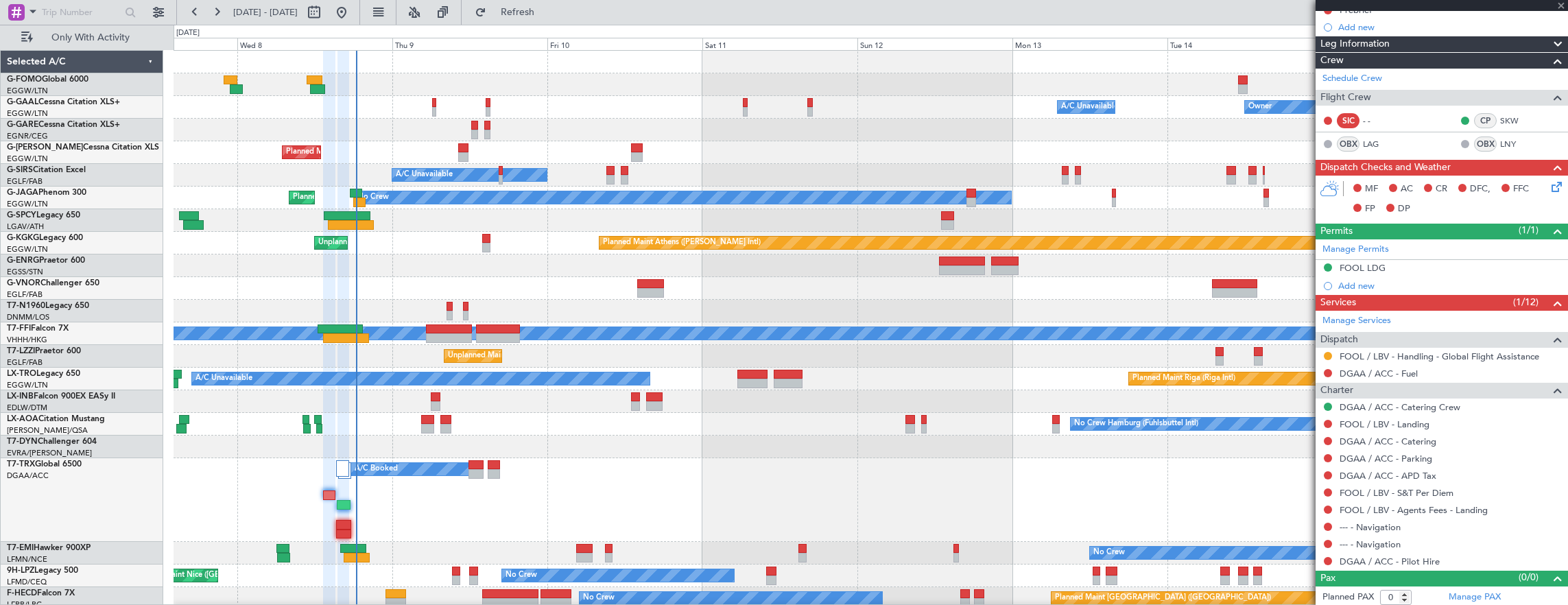
type input "2"
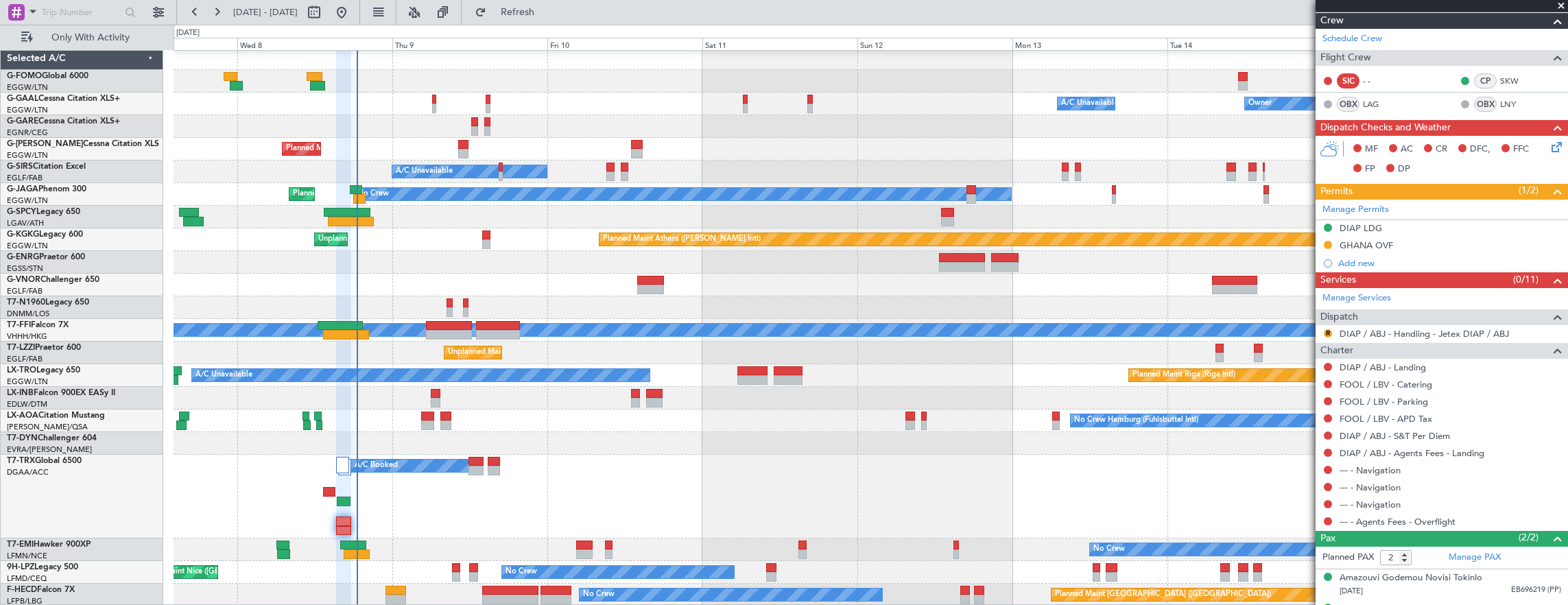
scroll to position [4, 0]
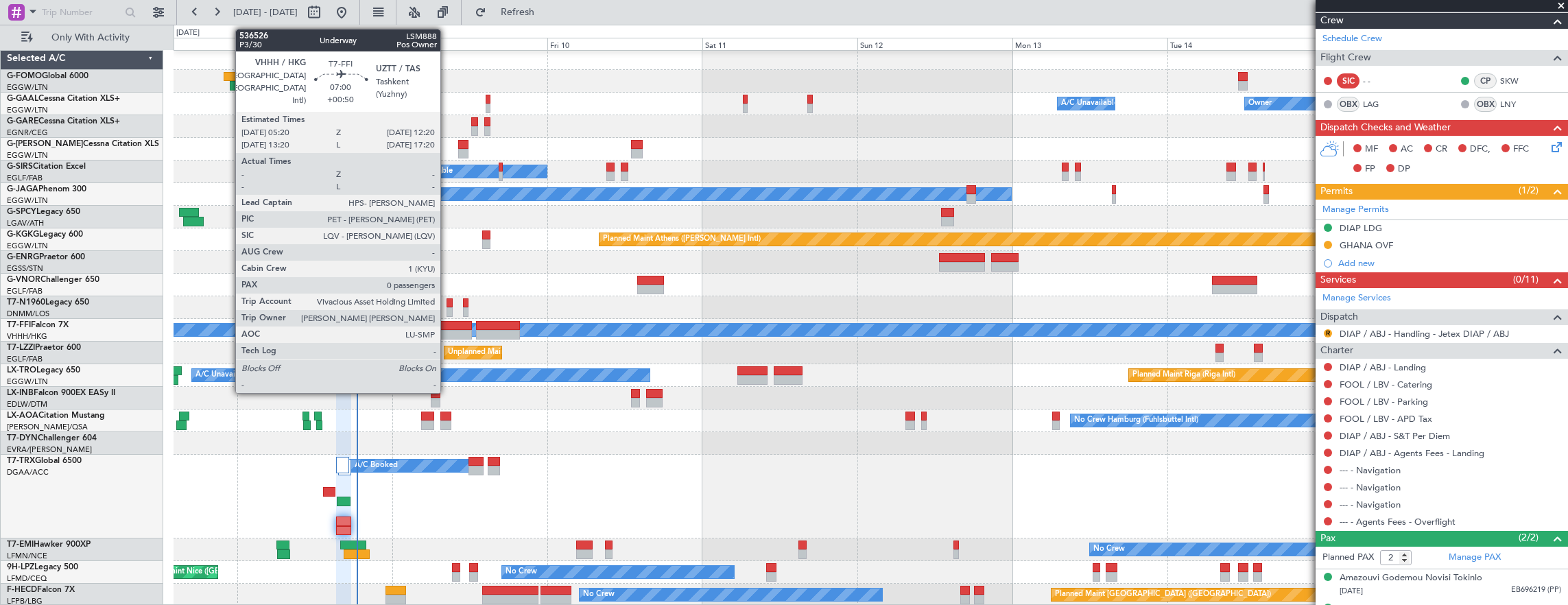
click at [447, 333] on div at bounding box center [448, 335] width 45 height 9
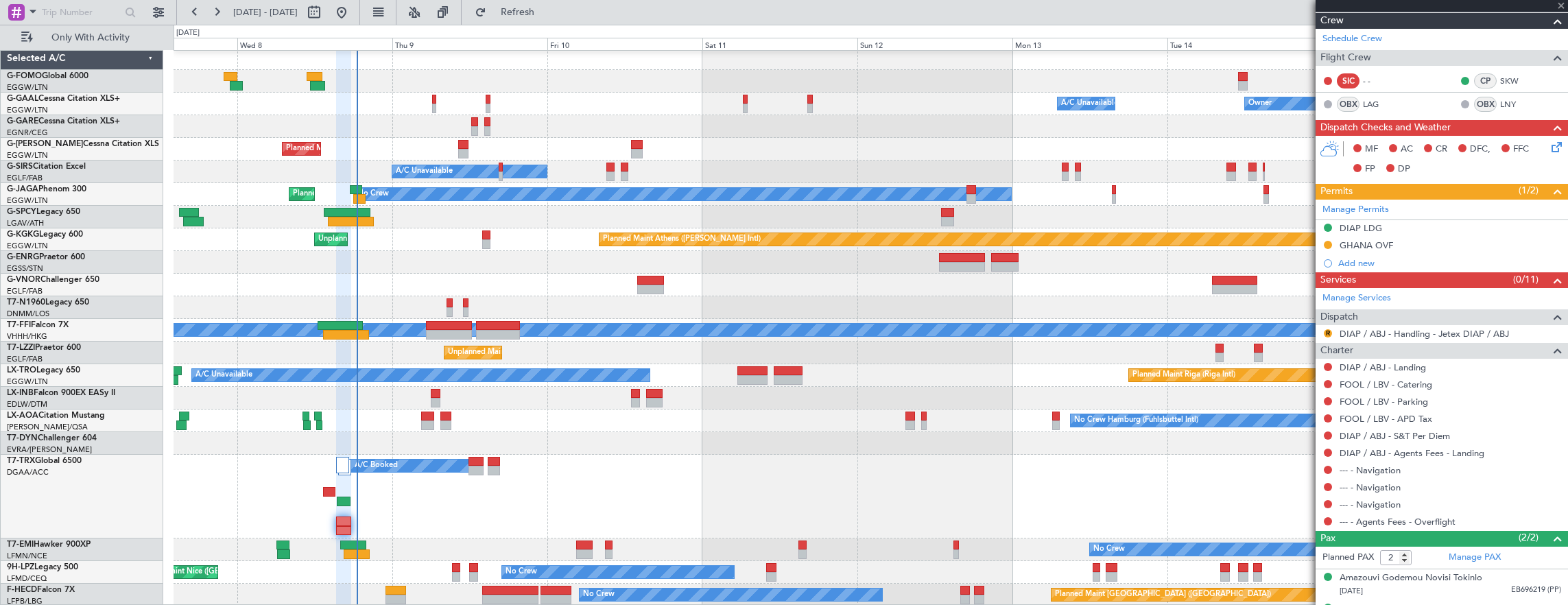
type input "+00:50"
type input "0"
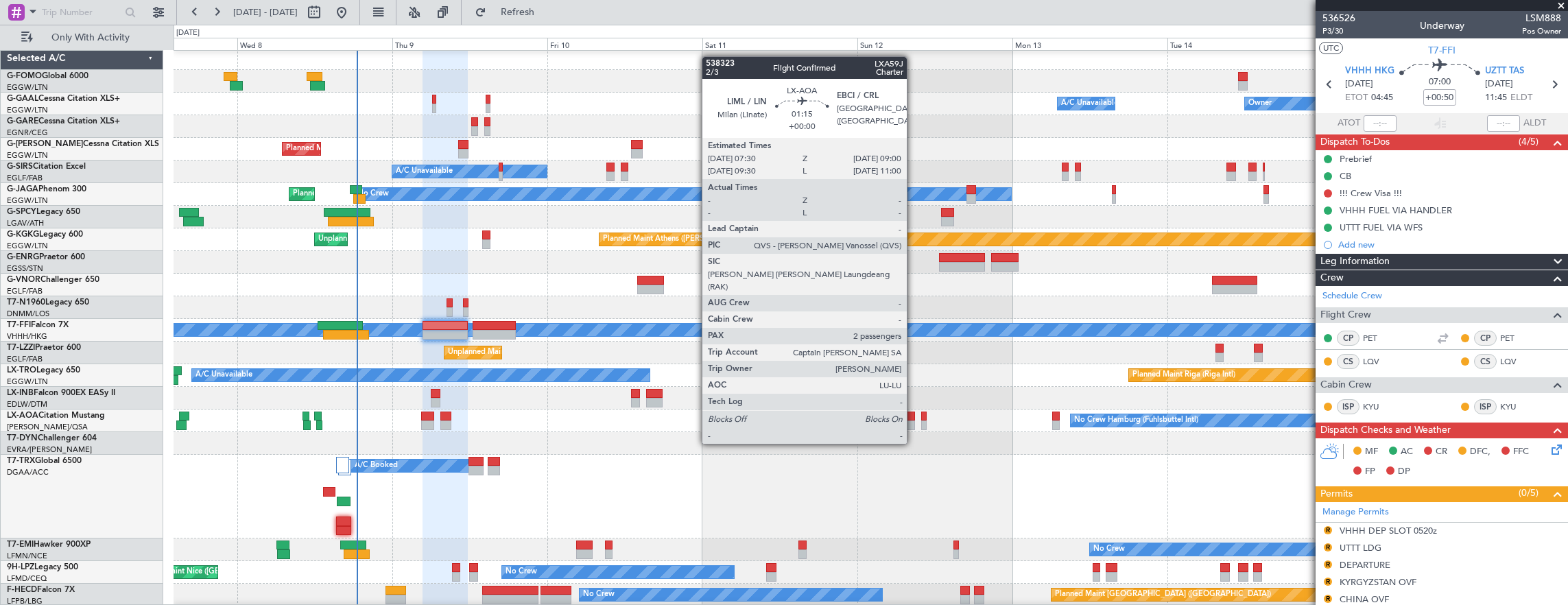
click at [914, 418] on div at bounding box center [910, 416] width 10 height 9
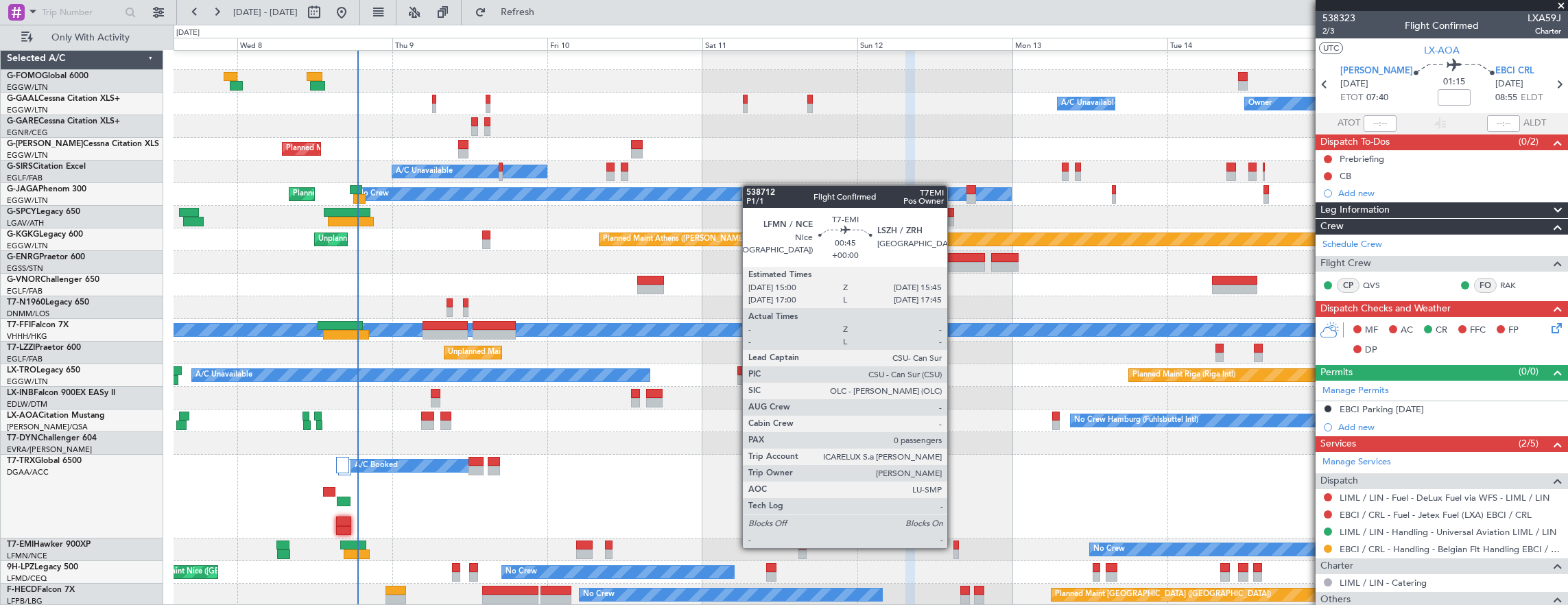
click at [954, 547] on div at bounding box center [956, 545] width 6 height 9
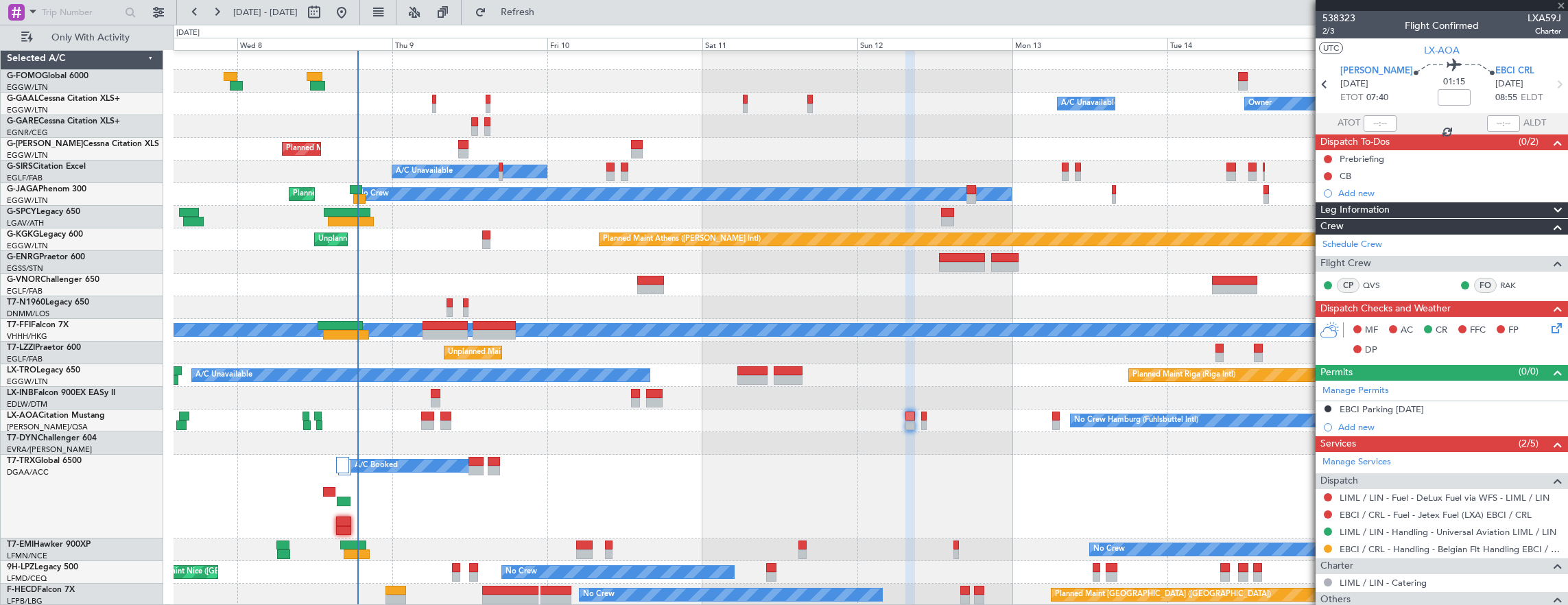
type input "0"
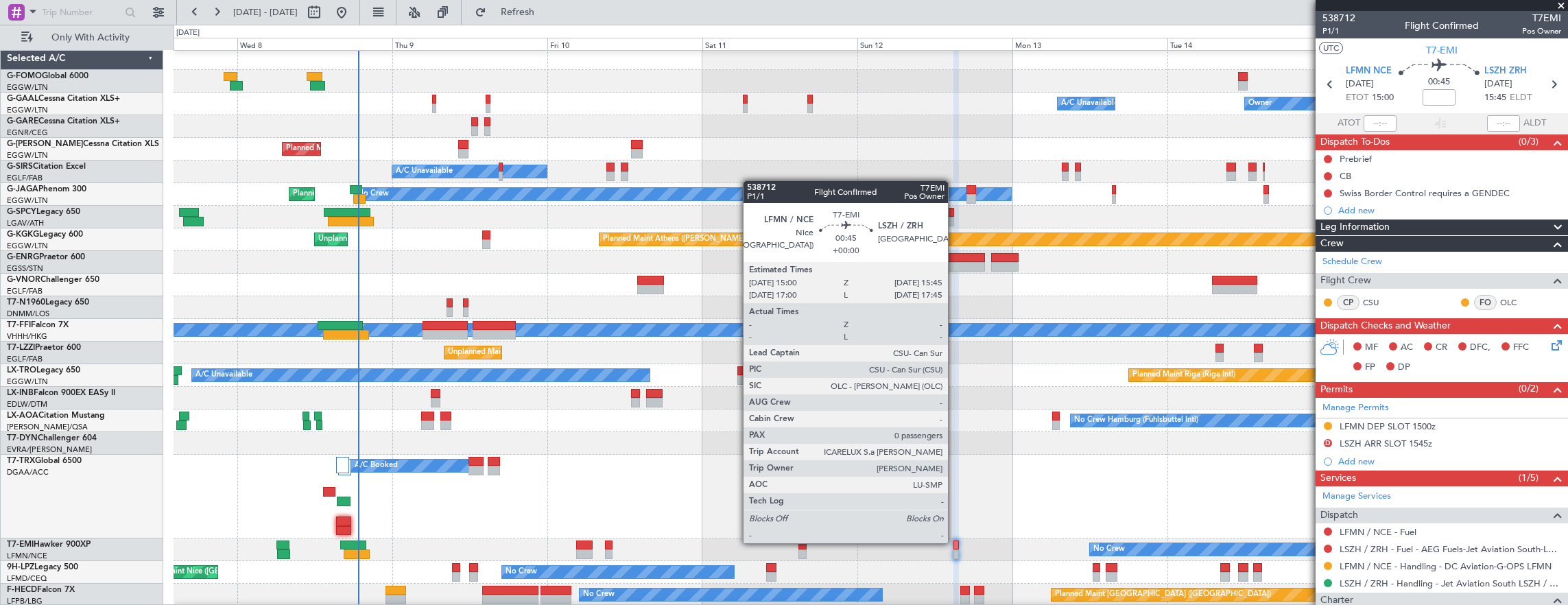
click at [955, 542] on div at bounding box center [956, 545] width 6 height 9
